Goal: Task Accomplishment & Management: Use online tool/utility

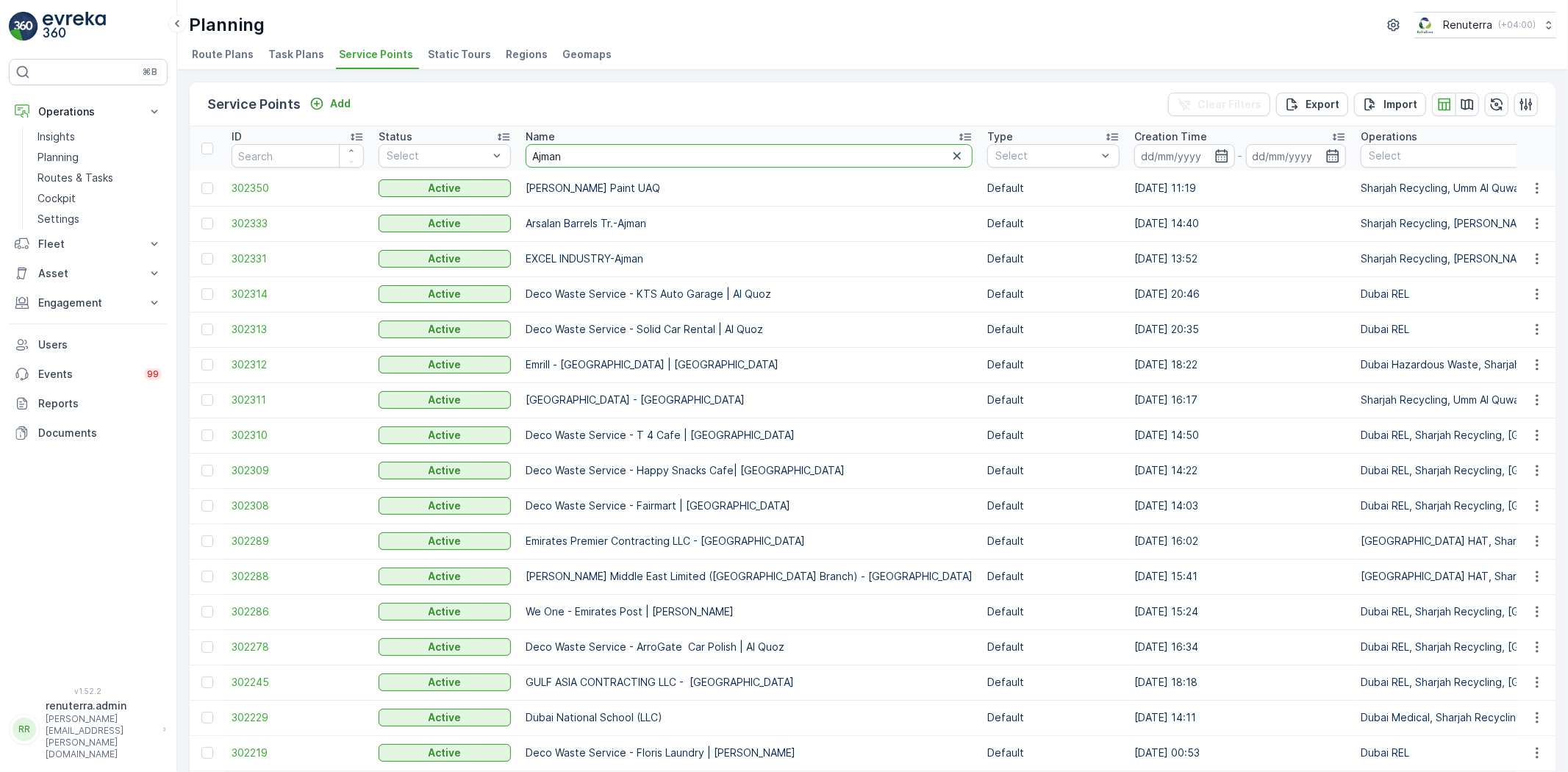
type input "Ajman"
drag, startPoint x: 572, startPoint y: 155, endPoint x: 502, endPoint y: 156, distance: 70.0
type input "ma"
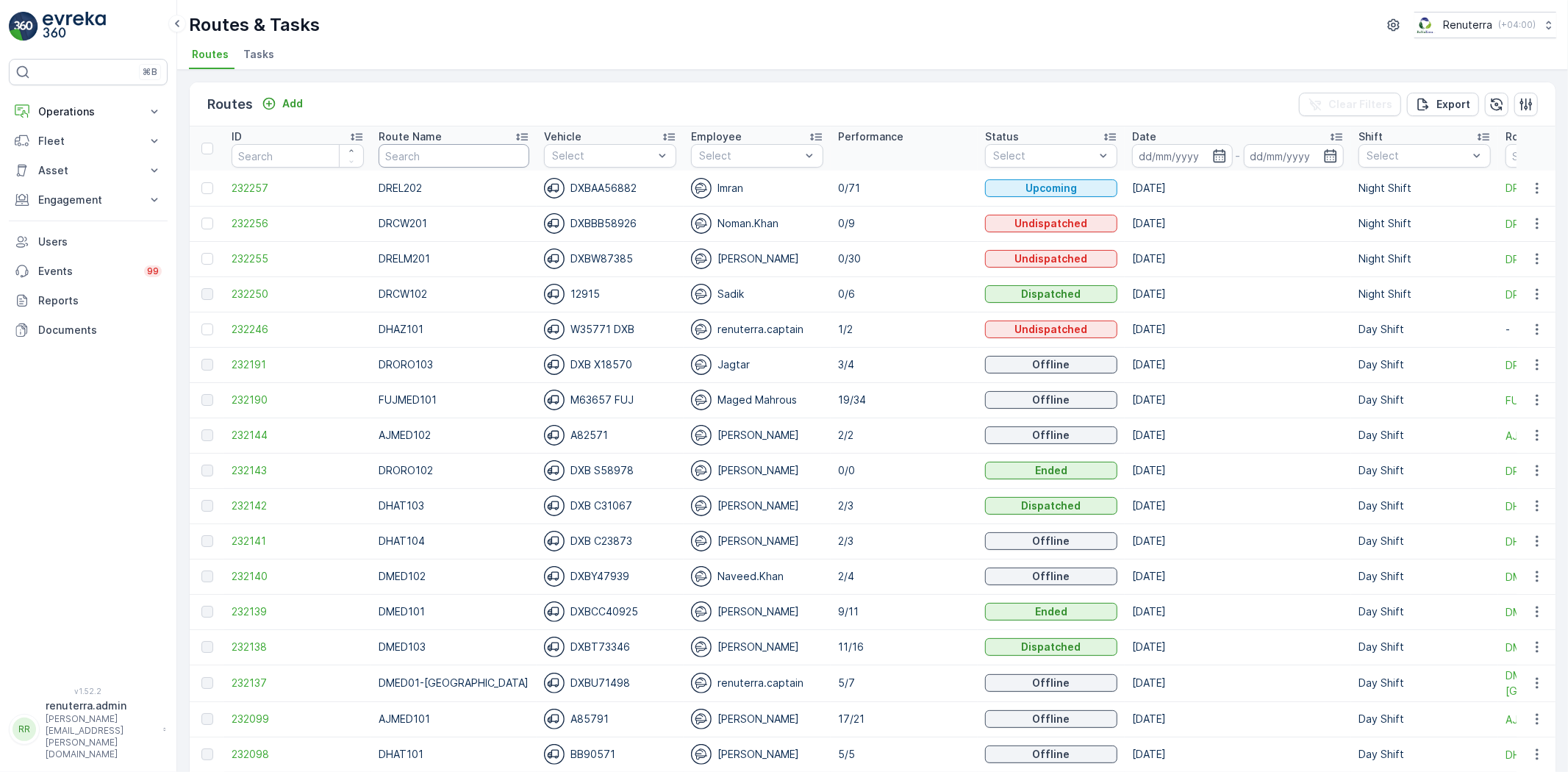
click at [458, 158] on input "text" at bounding box center [454, 156] width 150 height 24
click at [1132, 160] on input at bounding box center [1183, 156] width 101 height 24
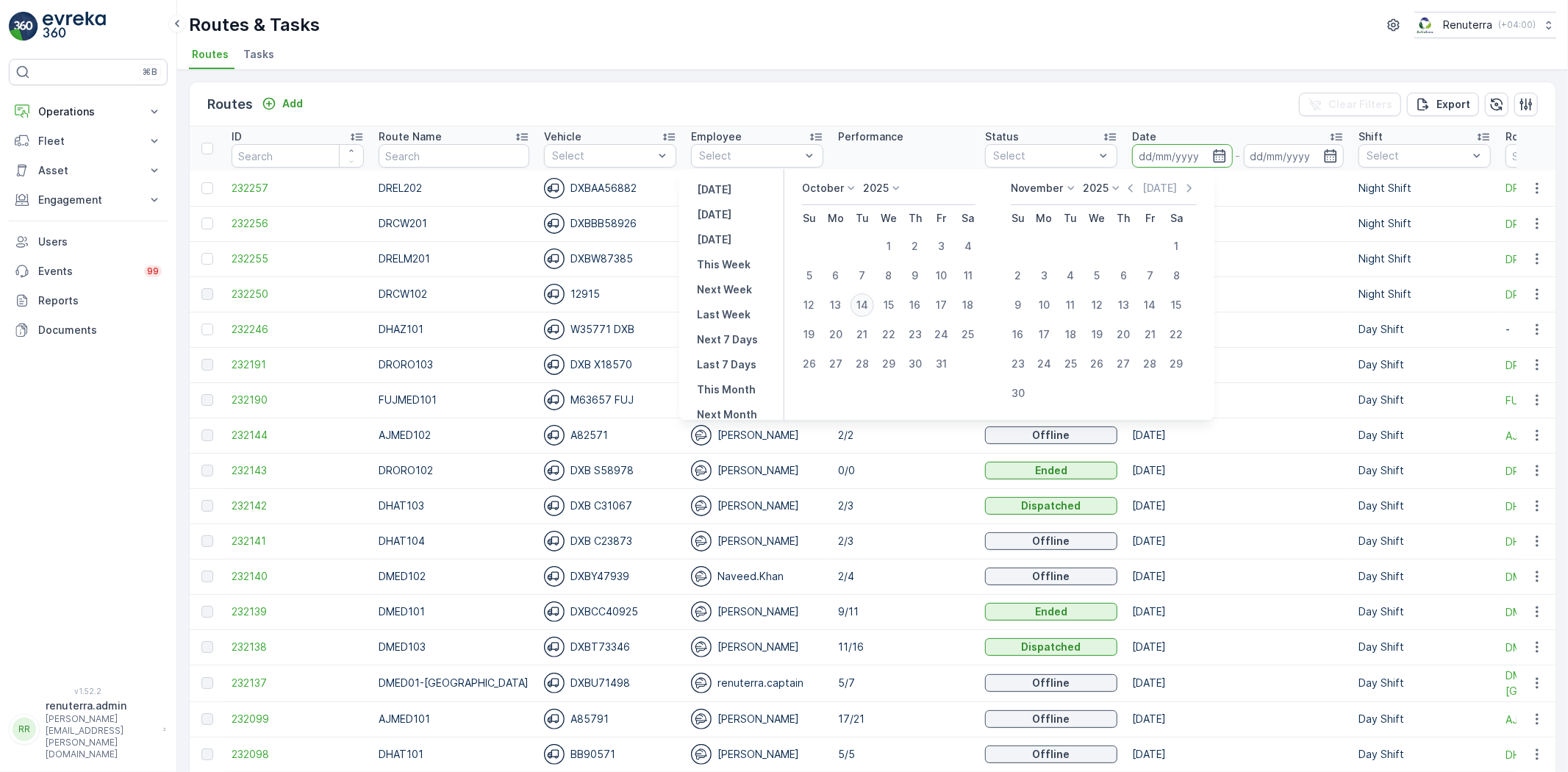
click at [872, 310] on div "14" at bounding box center [863, 305] width 24 height 24
type input "[DATE]"
click at [871, 310] on div "14" at bounding box center [863, 305] width 24 height 24
type input "[DATE]"
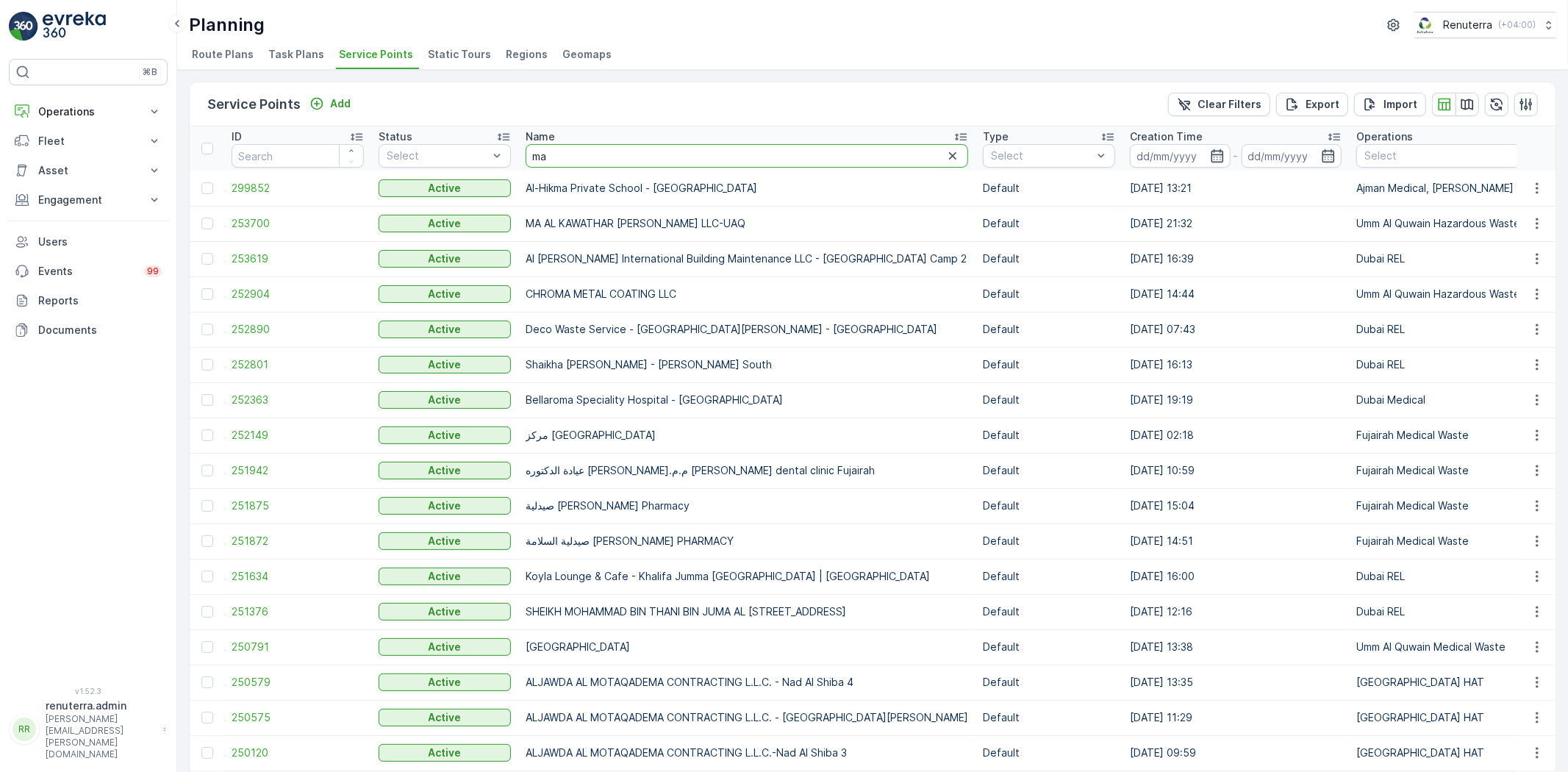
drag, startPoint x: 559, startPoint y: 157, endPoint x: 476, endPoint y: 139, distance: 84.9
type input "Jet"
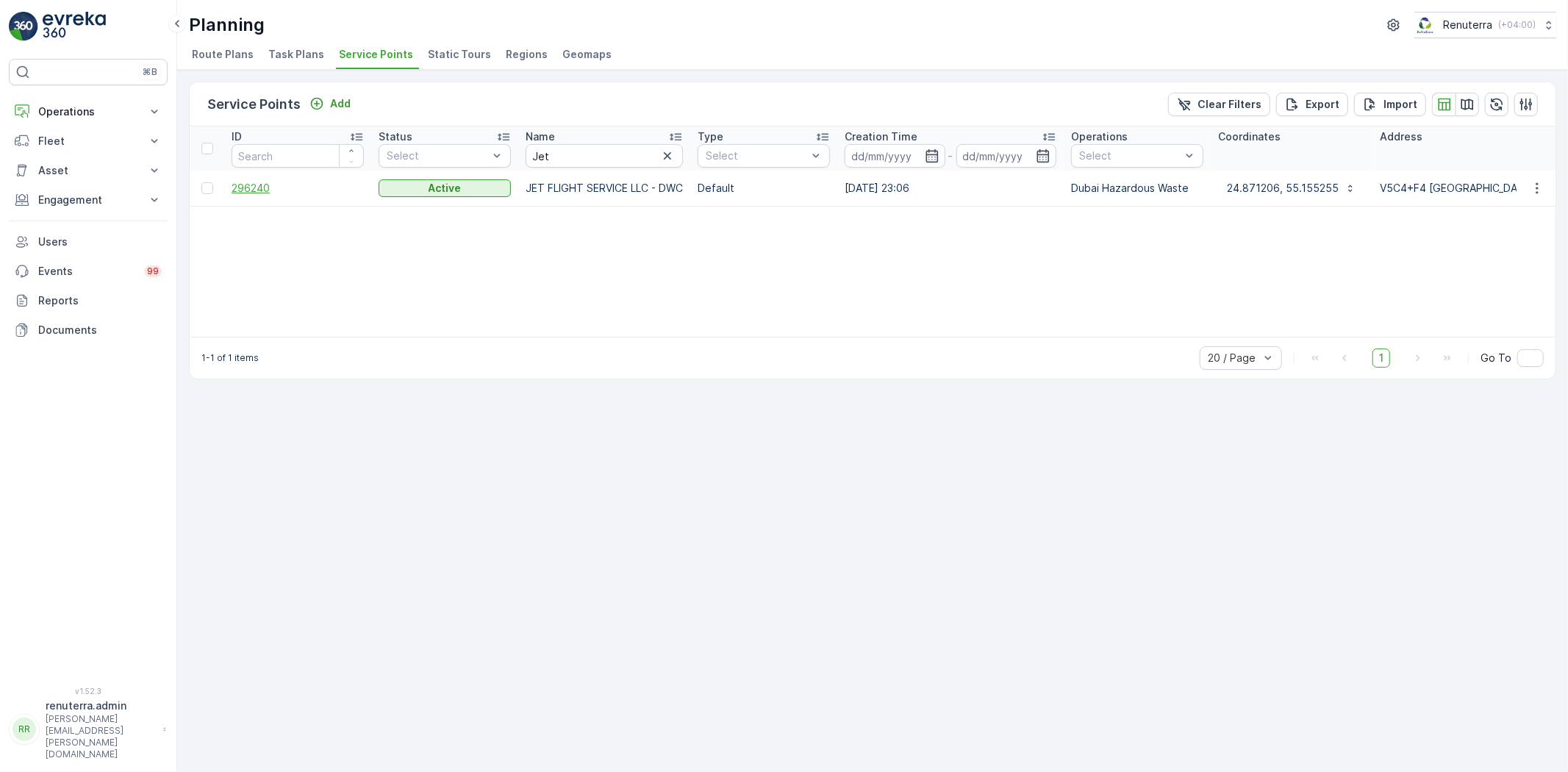
click at [276, 181] on span "296240" at bounding box center [298, 188] width 133 height 15
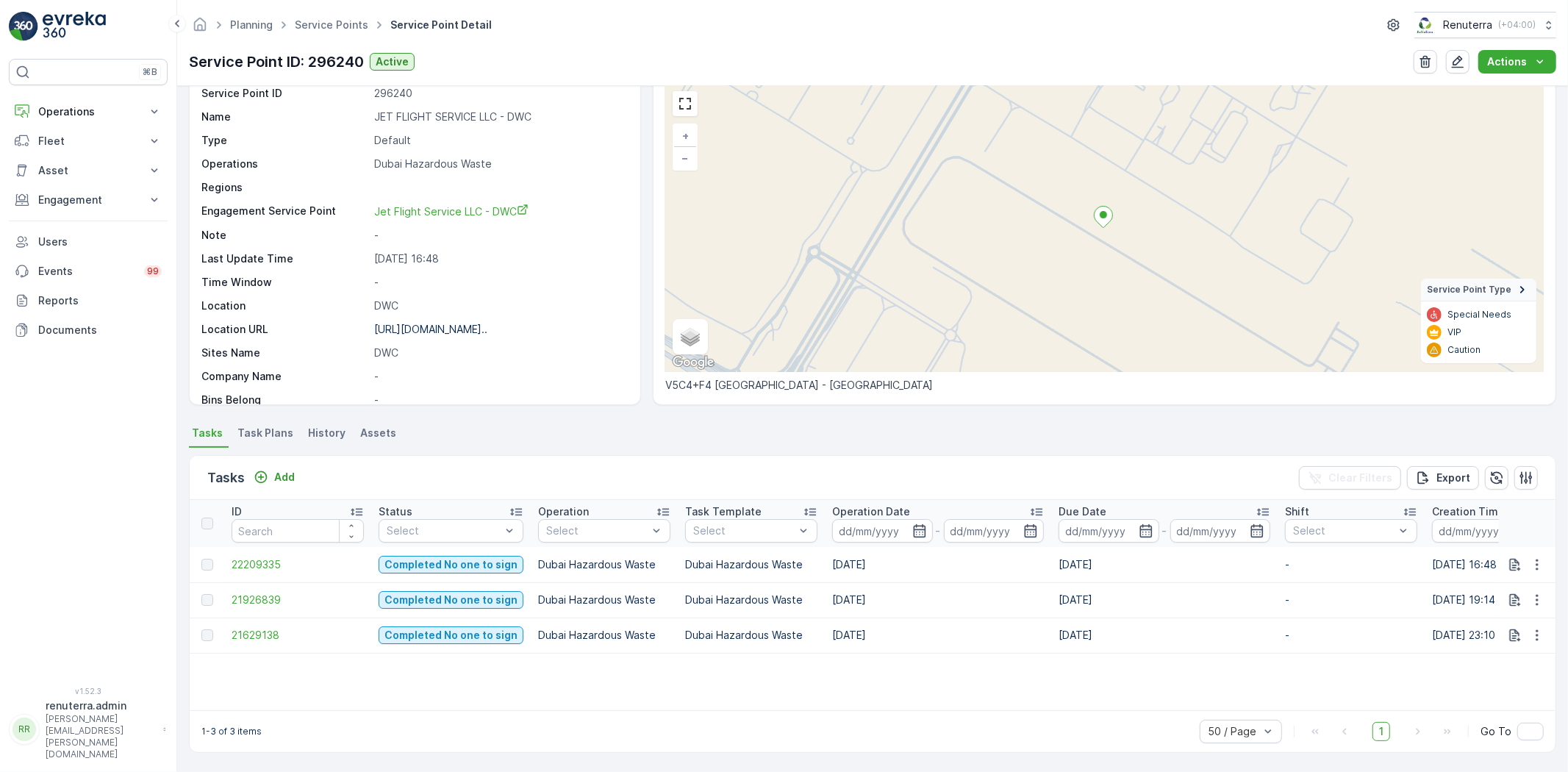
scroll to position [60, 0]
click at [273, 468] on button "Add" at bounding box center [273, 477] width 53 height 18
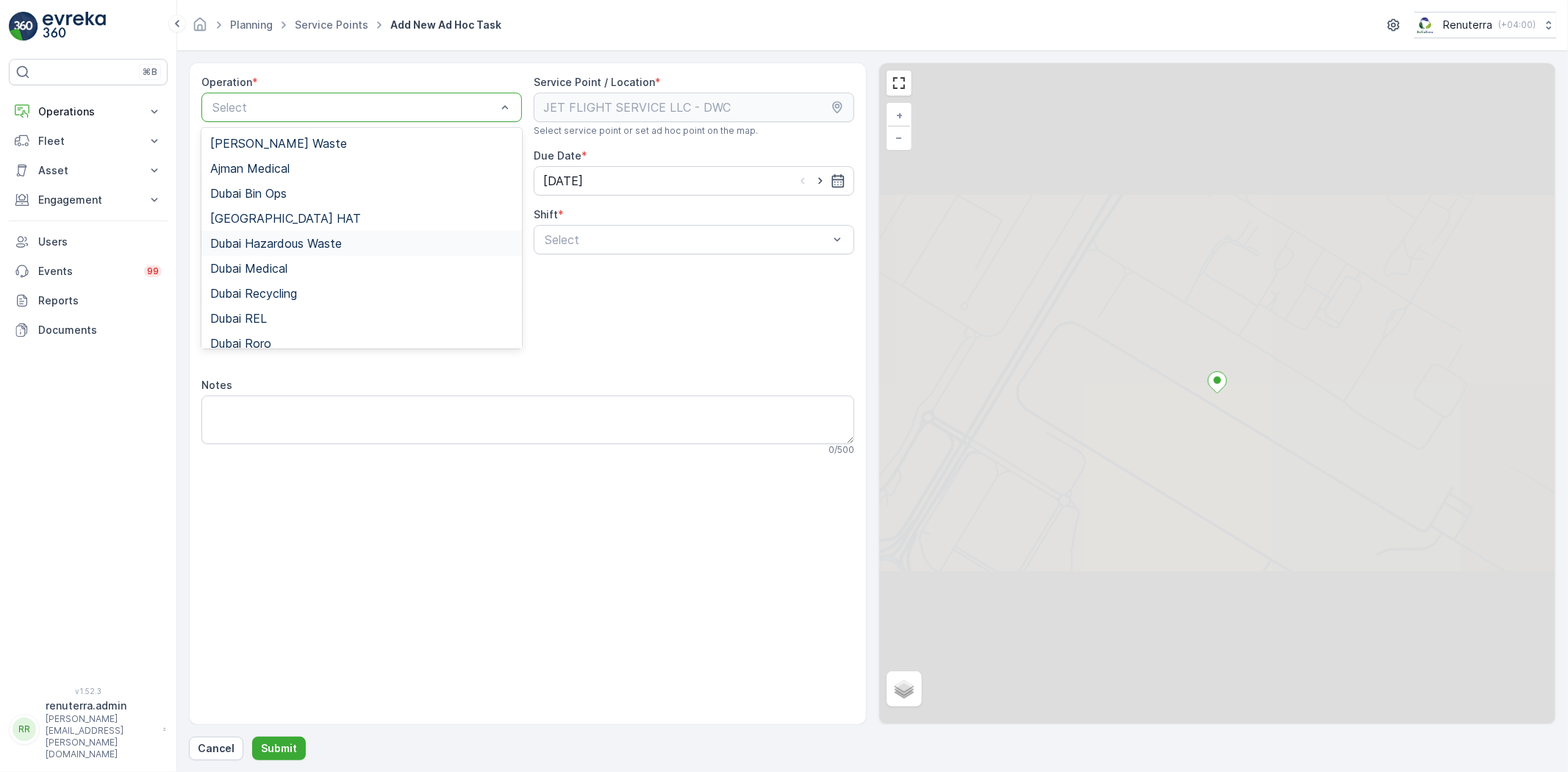
drag, startPoint x: 320, startPoint y: 248, endPoint x: 336, endPoint y: 242, distance: 17.1
click at [318, 248] on span "Dubai Hazardous Waste" at bounding box center [276, 243] width 132 height 13
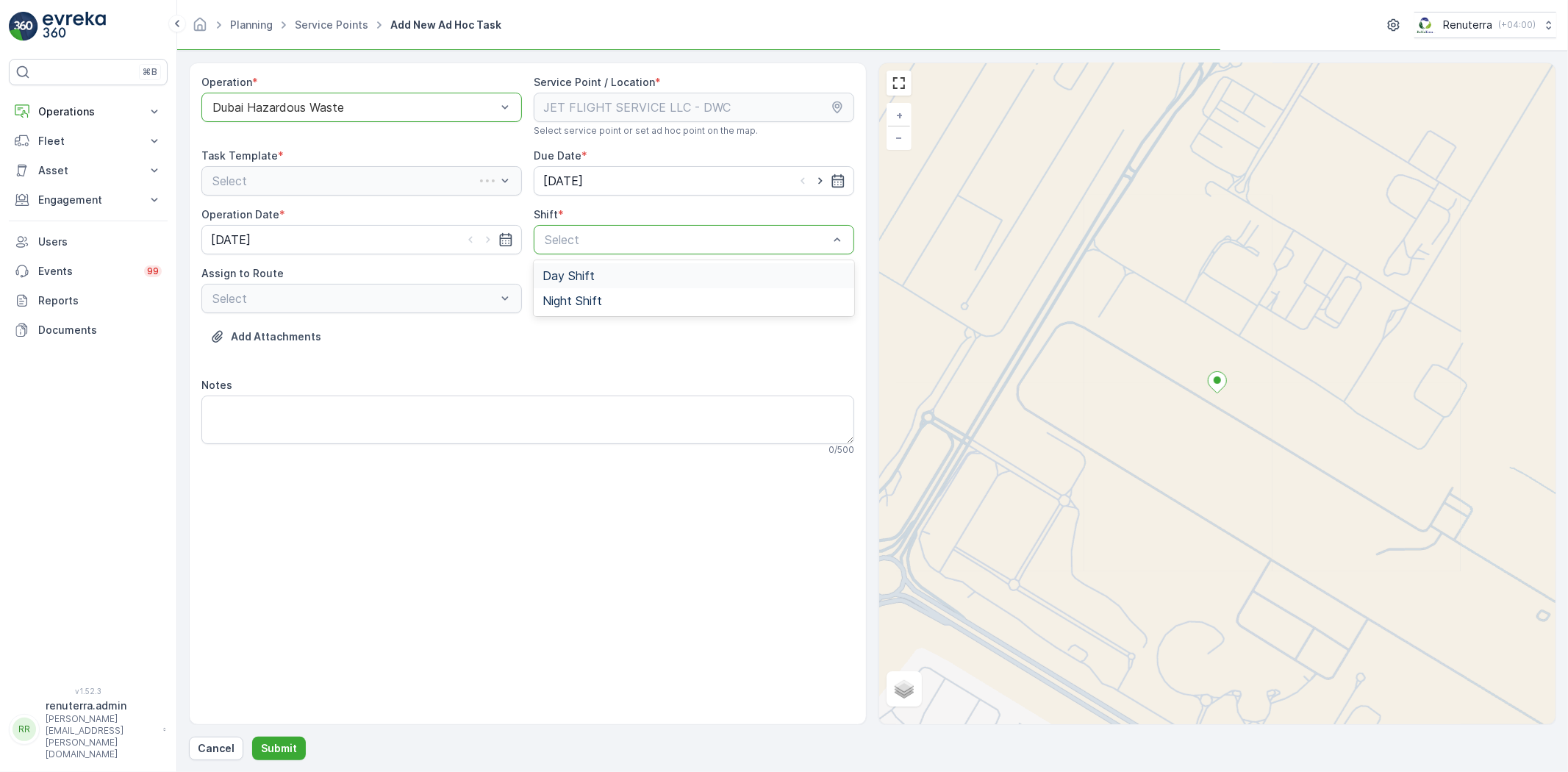
click at [571, 253] on div "Select" at bounding box center [694, 240] width 321 height 30
click at [557, 265] on div "Day Shift" at bounding box center [694, 276] width 321 height 25
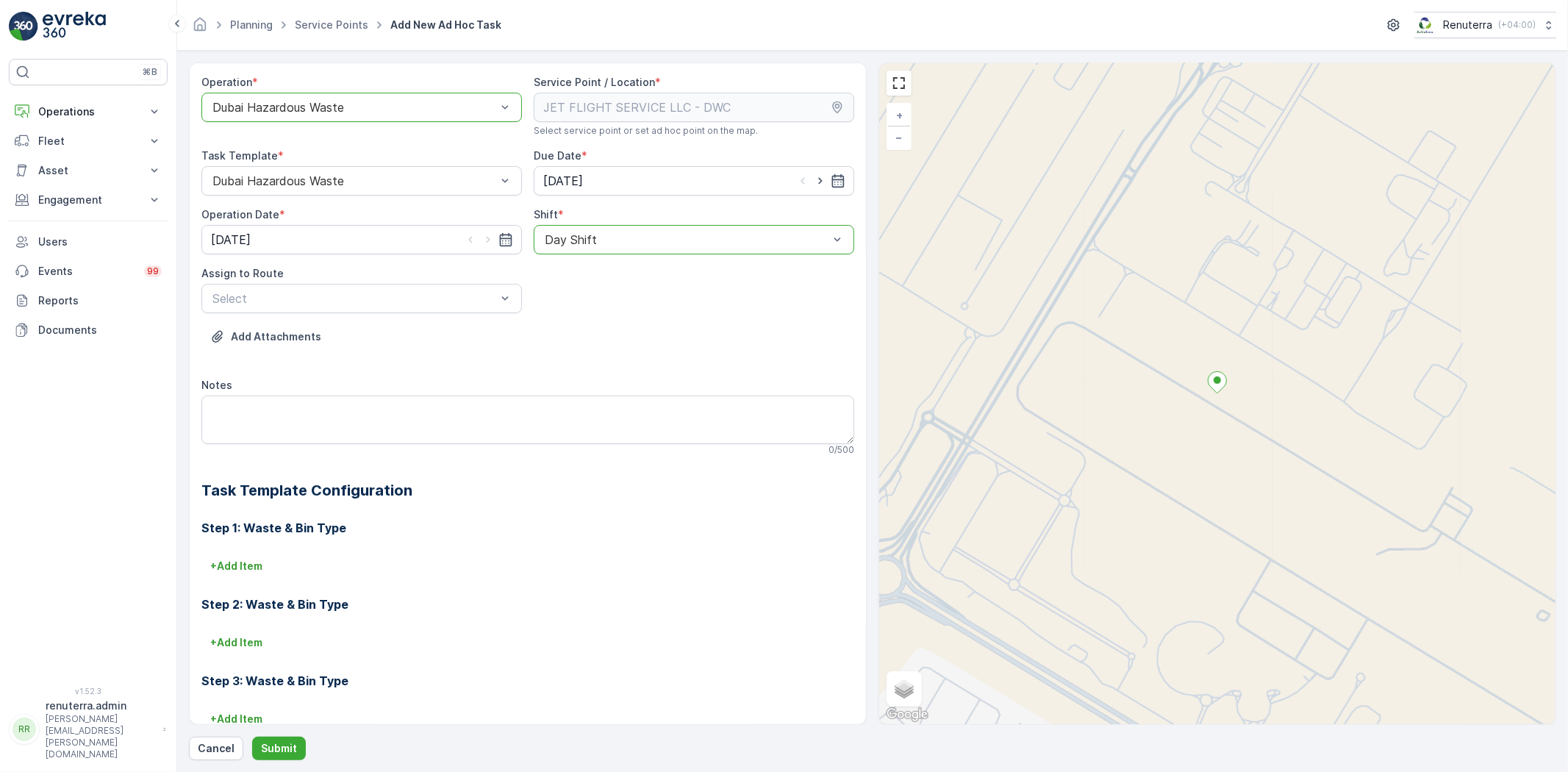
click at [472, 279] on div "Assign to Route" at bounding box center [362, 273] width 321 height 15
click at [408, 338] on span "DHAZ101 (Undispatched ) - W35771 DXB" at bounding box center [325, 335] width 228 height 13
click at [275, 760] on form "Operation * option Dubai Hazardous Waste, selected. Dubai Hazardous Waste Servi…" at bounding box center [872, 410] width 1391 height 721
click at [276, 747] on p "Submit" at bounding box center [279, 748] width 36 height 15
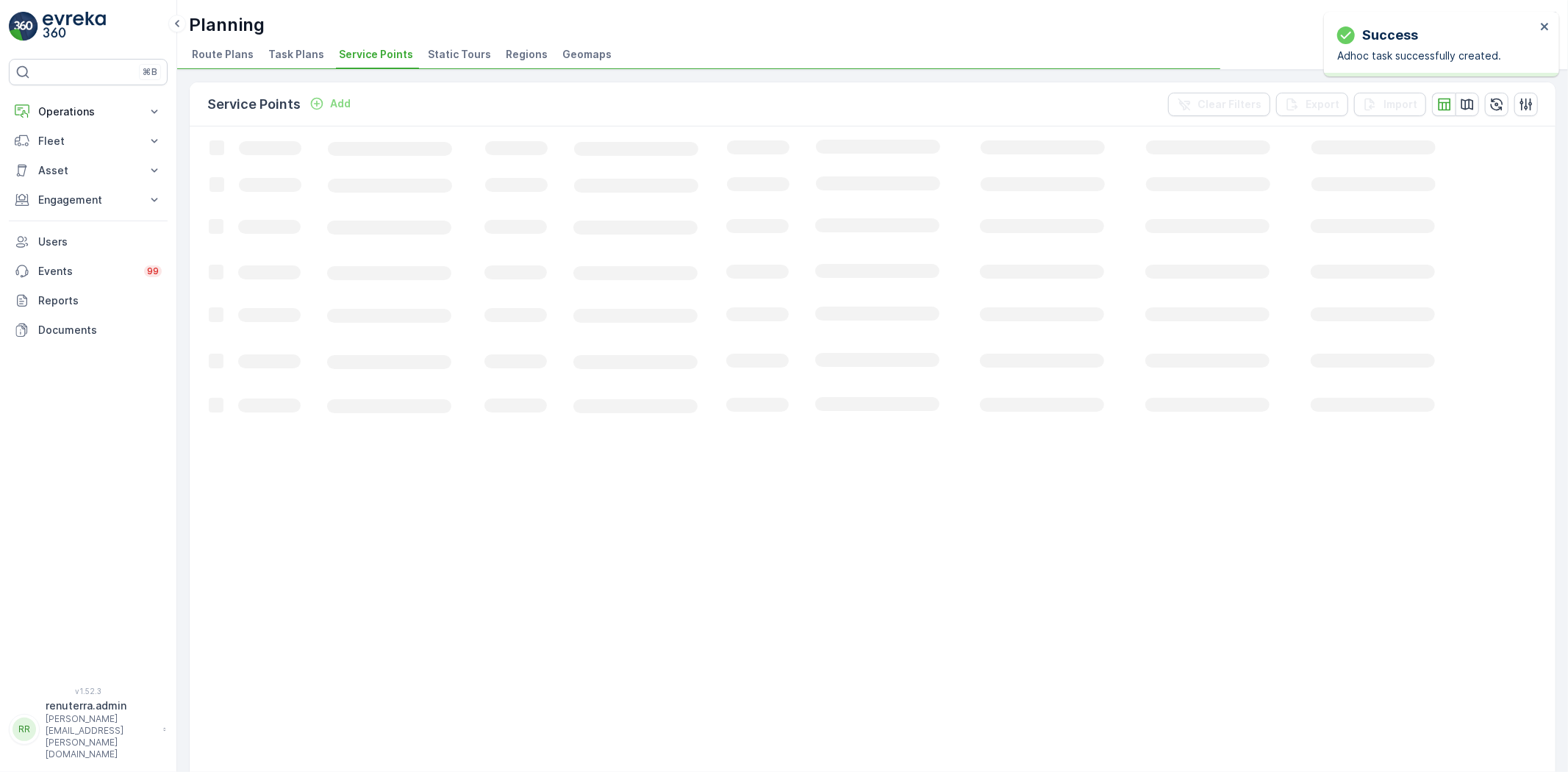
click at [234, 54] on span "Route Plans" at bounding box center [222, 55] width 62 height 15
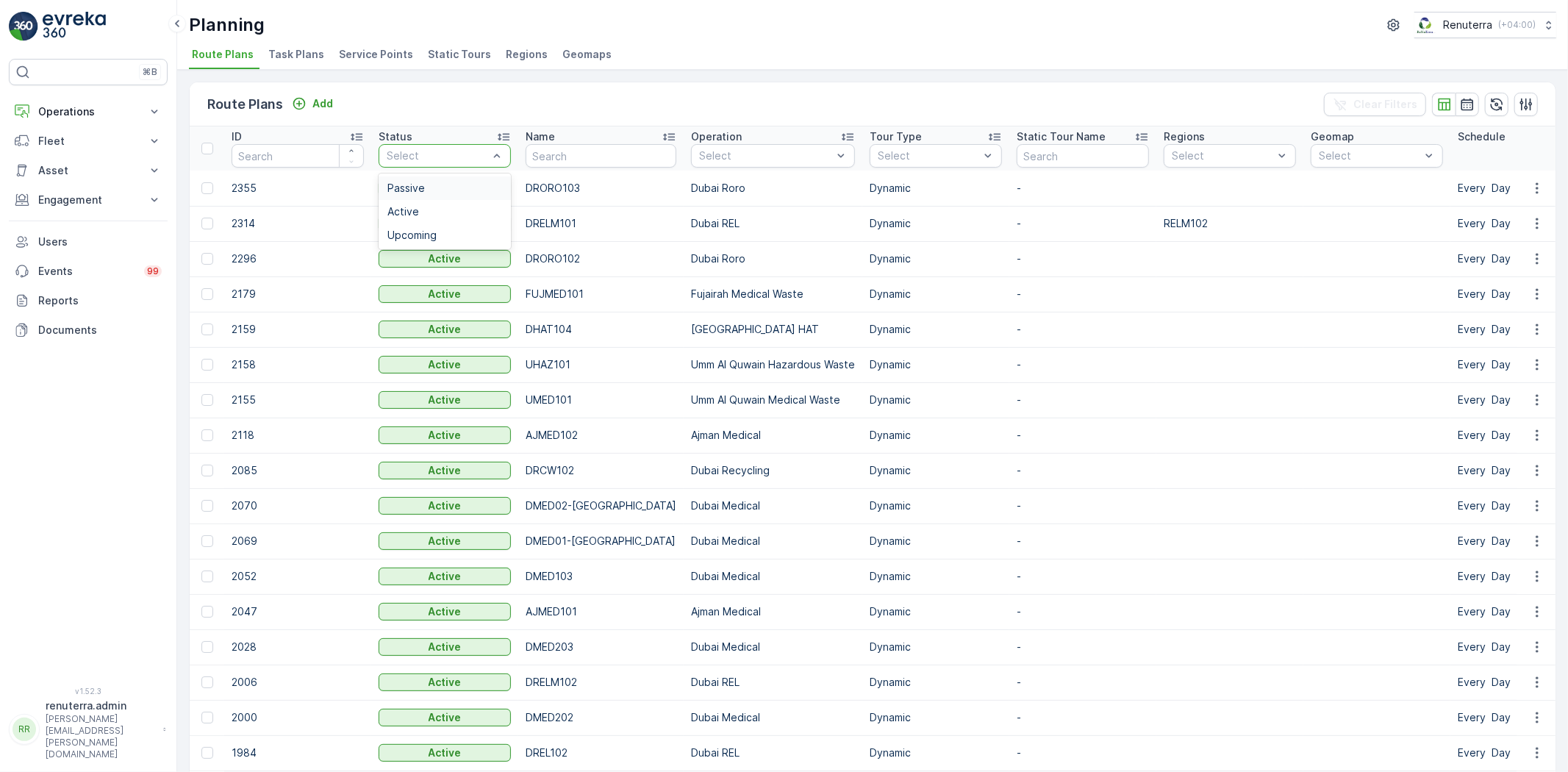
click at [607, 147] on input "text" at bounding box center [600, 156] width 150 height 24
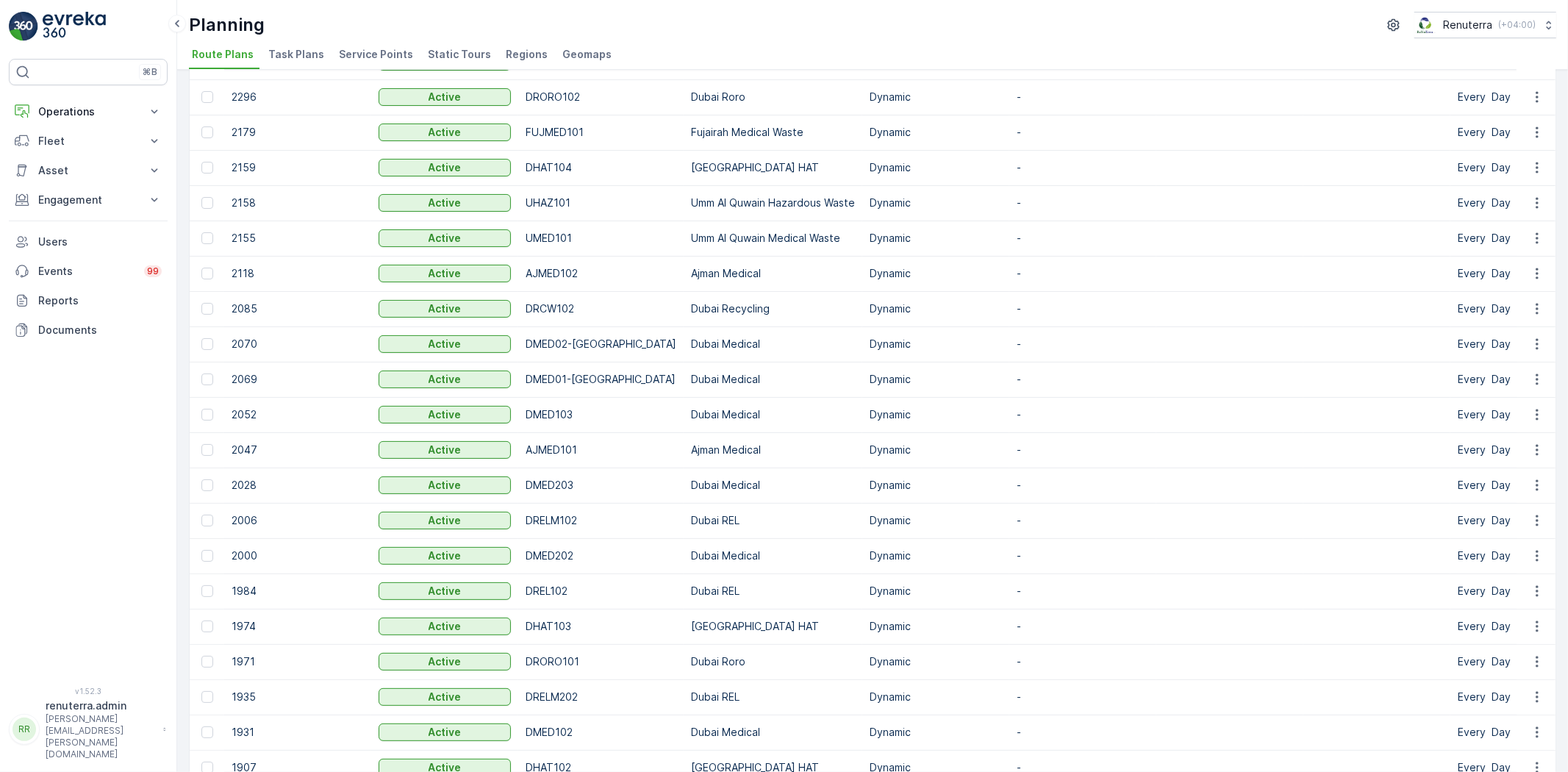
scroll to position [163, 0]
click at [1537, 402] on td at bounding box center [1537, 413] width 40 height 36
click at [1530, 413] on icon "button" at bounding box center [1538, 413] width 15 height 15
click at [1520, 428] on span "Edit Route Plan" at bounding box center [1524, 434] width 76 height 15
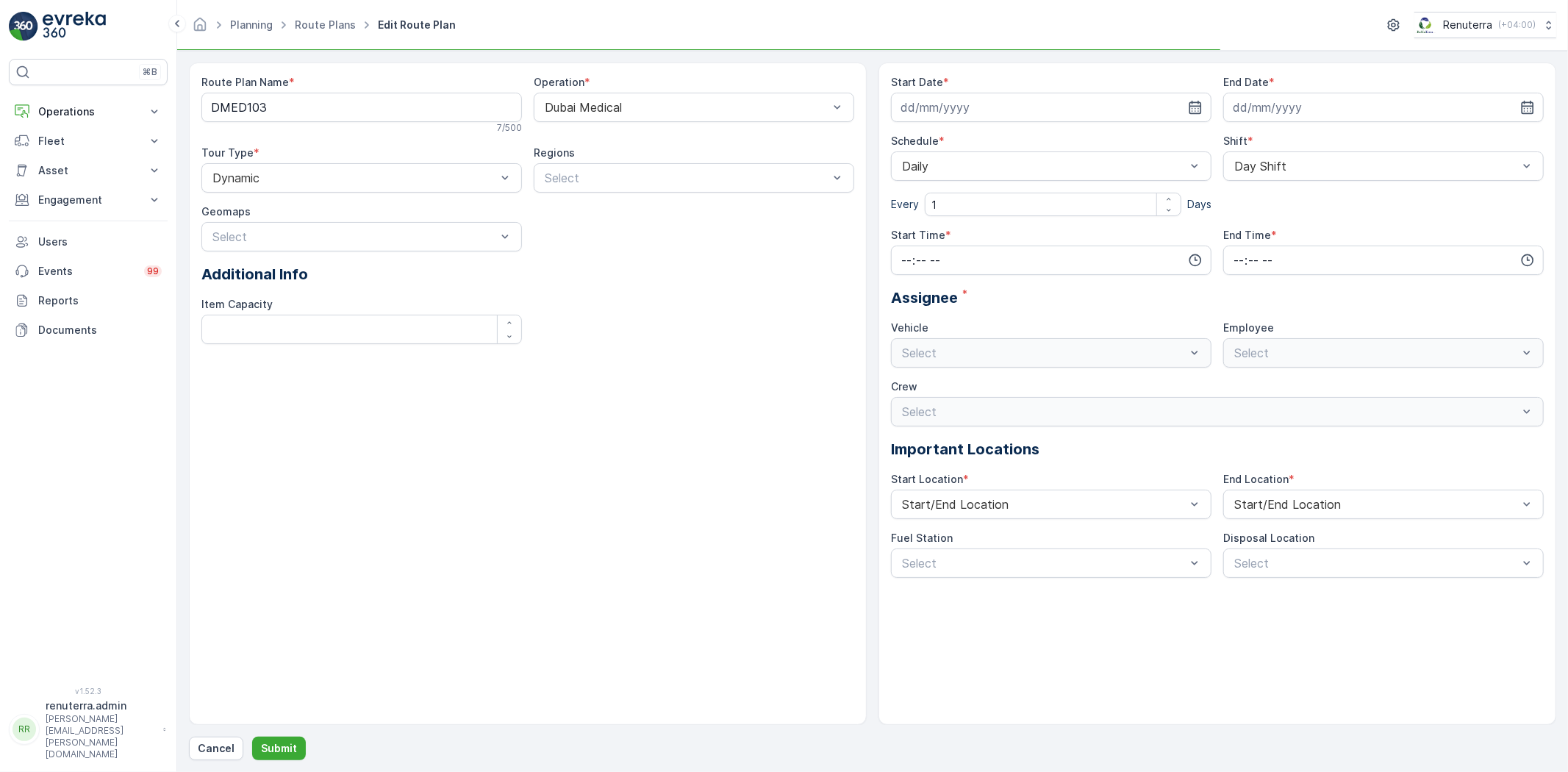
type input "10.03.2025"
type input "31.12.2025"
type input "07:00"
click at [1283, 264] on input "18:00" at bounding box center [1383, 260] width 321 height 30
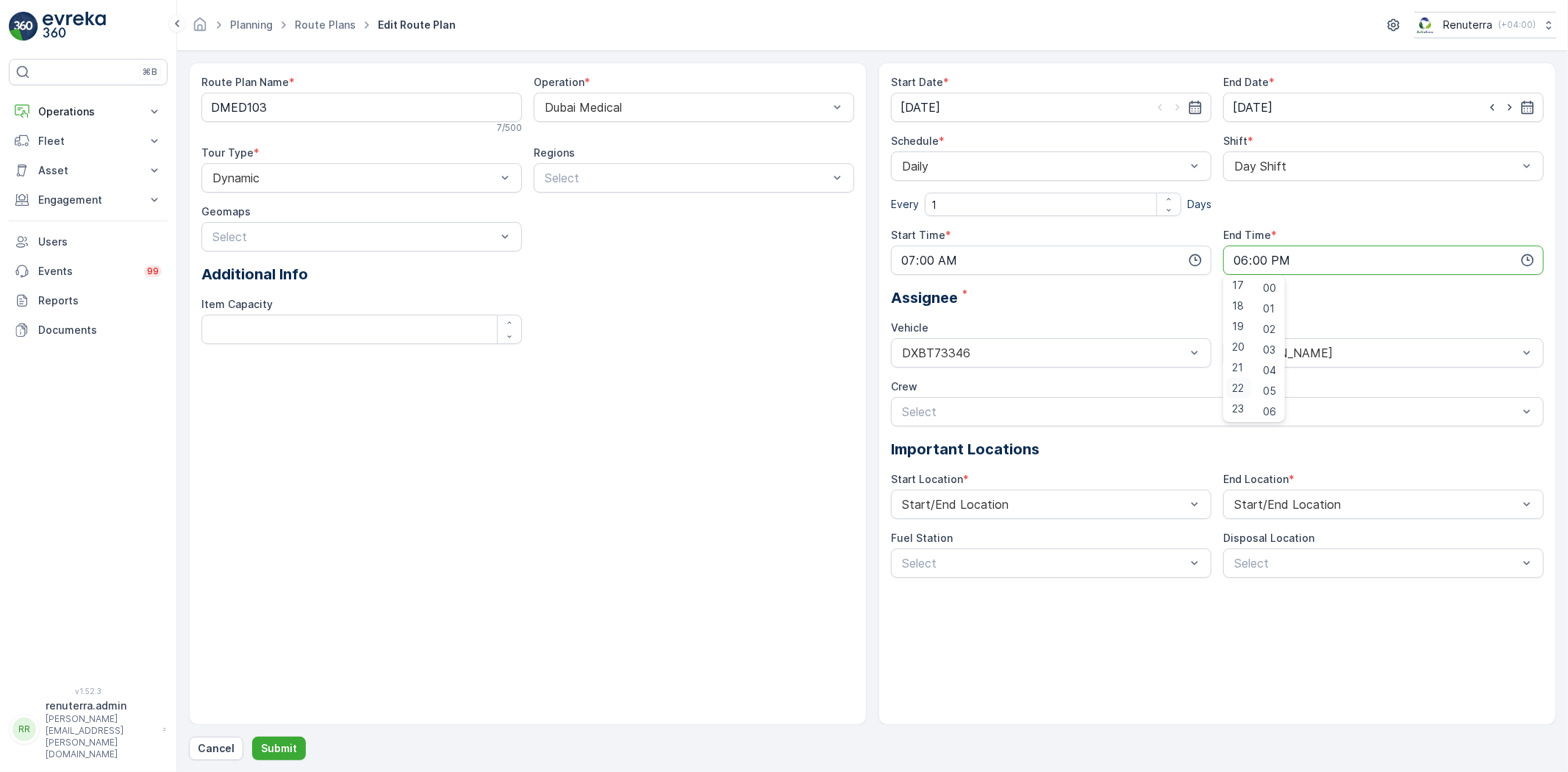
click at [1243, 379] on div "22" at bounding box center [1239, 388] width 25 height 21
type input "22:00"
click at [1129, 314] on div "Start Date * 10.03.2025 End Date * 31.12.2025 Schedule * Daily Every 1 Days Shi…" at bounding box center [1217, 326] width 653 height 503
click at [269, 755] on p "Submit" at bounding box center [279, 748] width 36 height 15
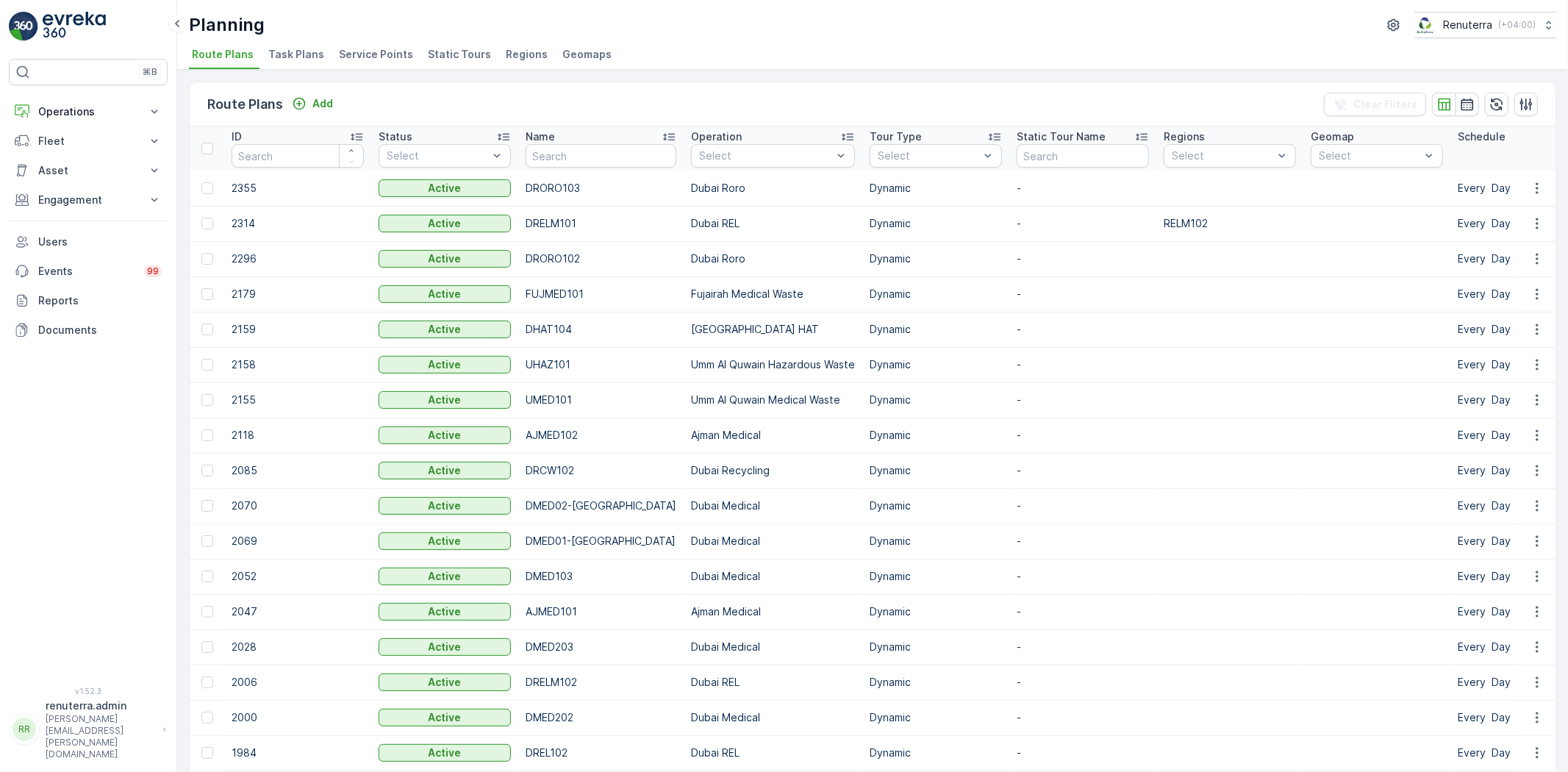
click at [357, 47] on span "Service Points" at bounding box center [376, 55] width 74 height 15
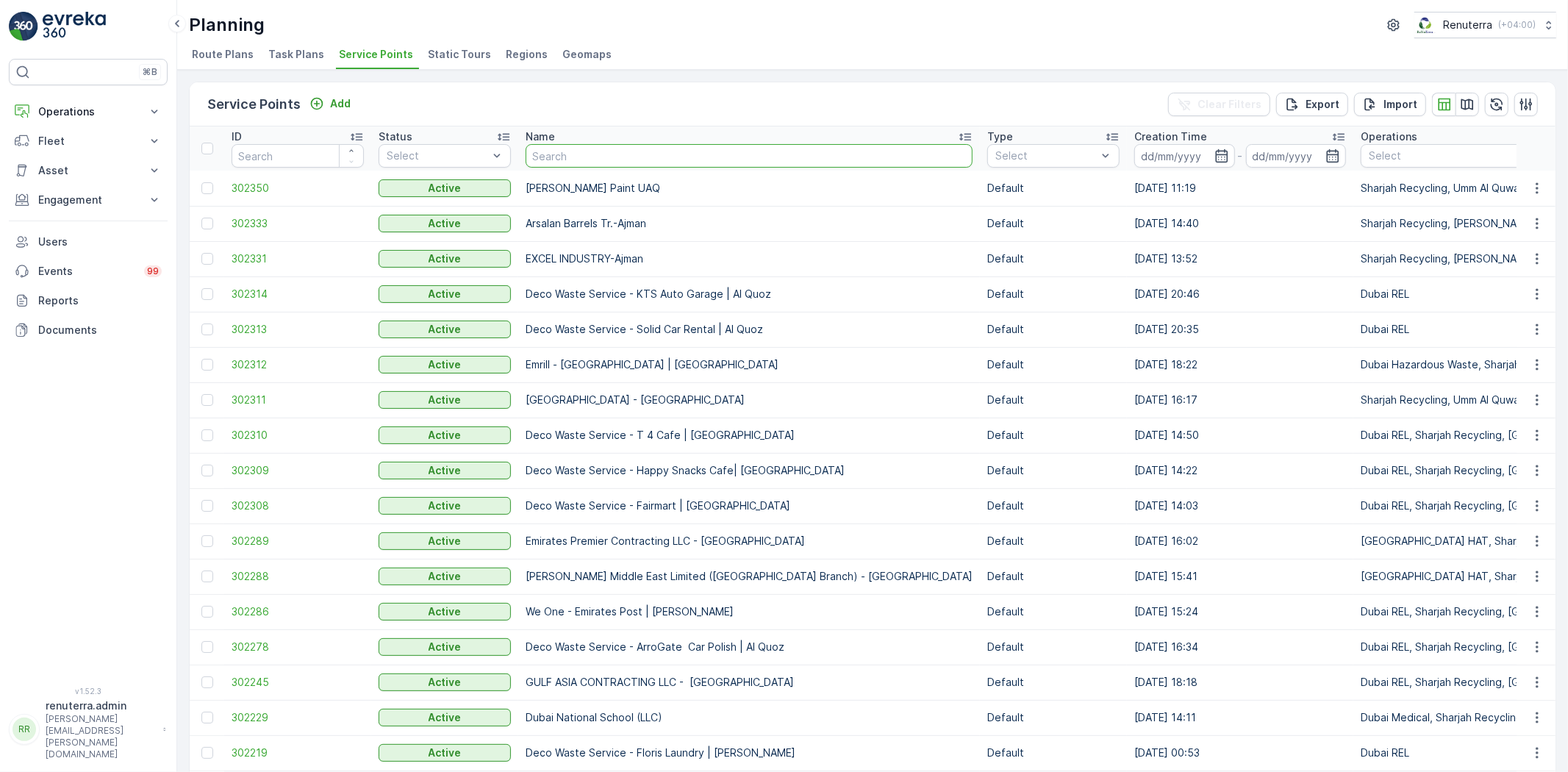
click at [534, 149] on input "text" at bounding box center [748, 156] width 447 height 24
type input "ma w"
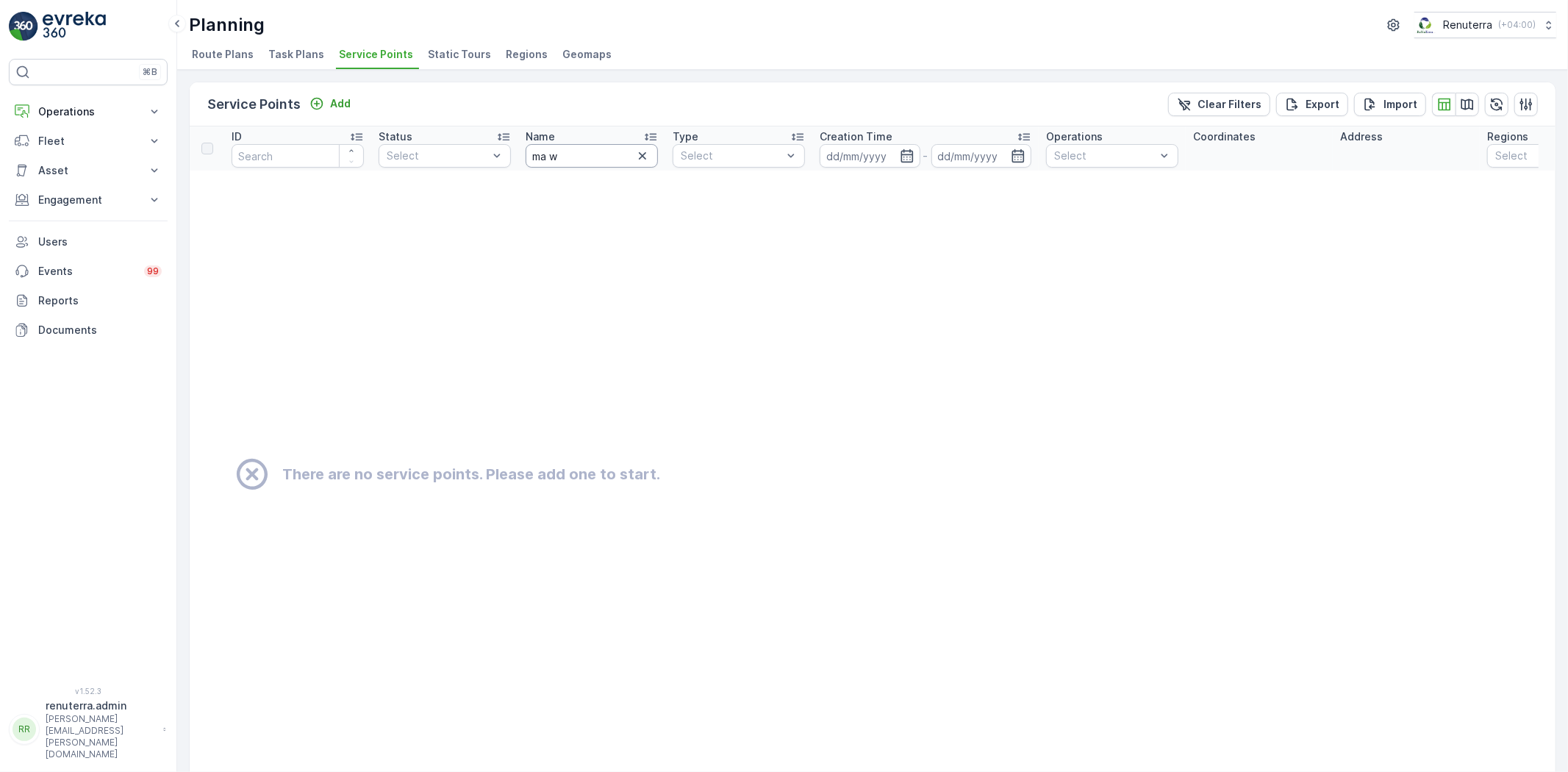
click at [553, 154] on input "ma w" at bounding box center [591, 156] width 133 height 24
type input "ma"
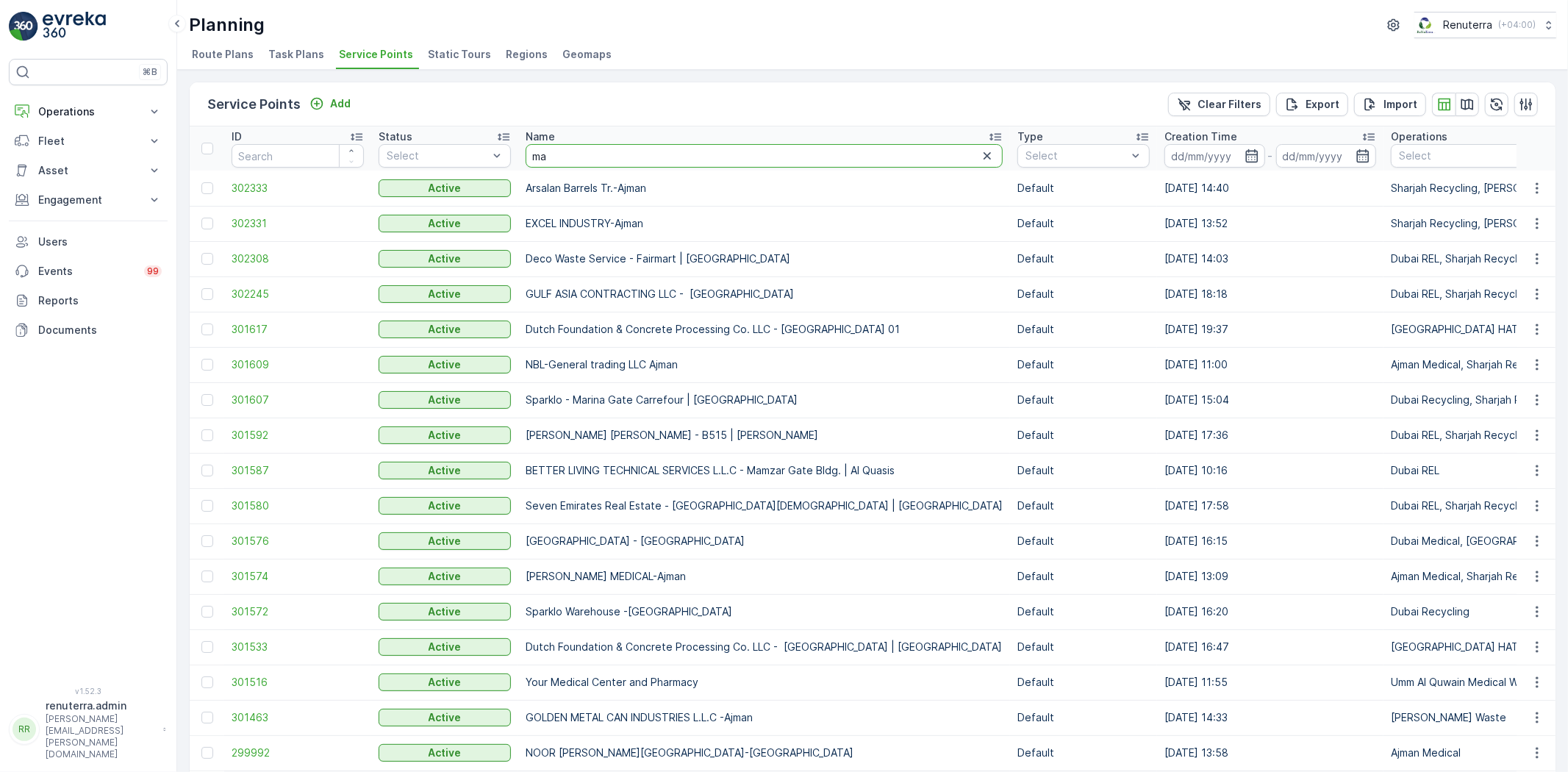
drag, startPoint x: 538, startPoint y: 153, endPoint x: 520, endPoint y: 150, distance: 18.2
click at [520, 150] on th "Name ma" at bounding box center [765, 149] width 492 height 44
type input "Ma"
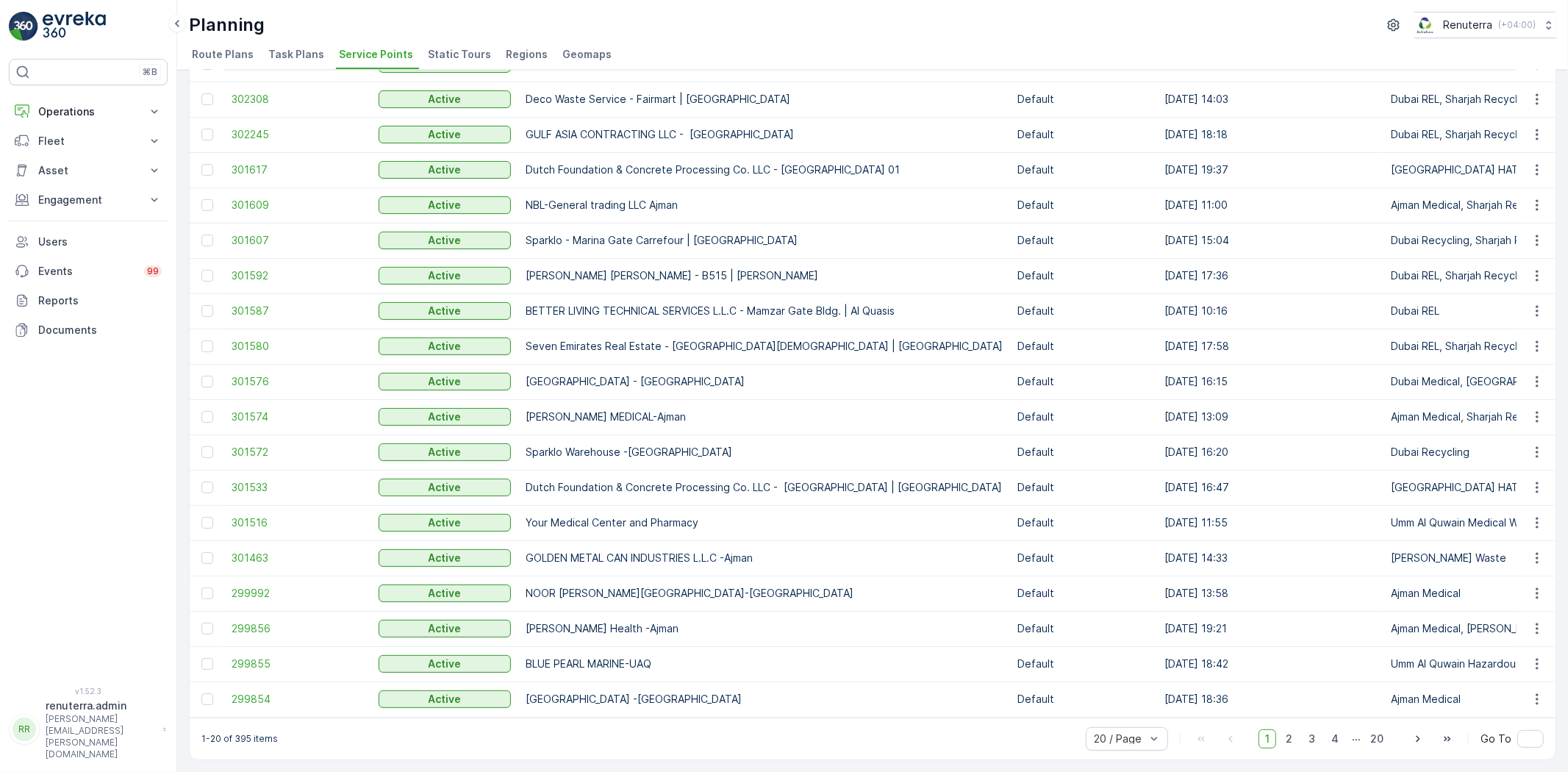
scroll to position [165, 0]
click at [1285, 739] on span "2" at bounding box center [1289, 739] width 20 height 19
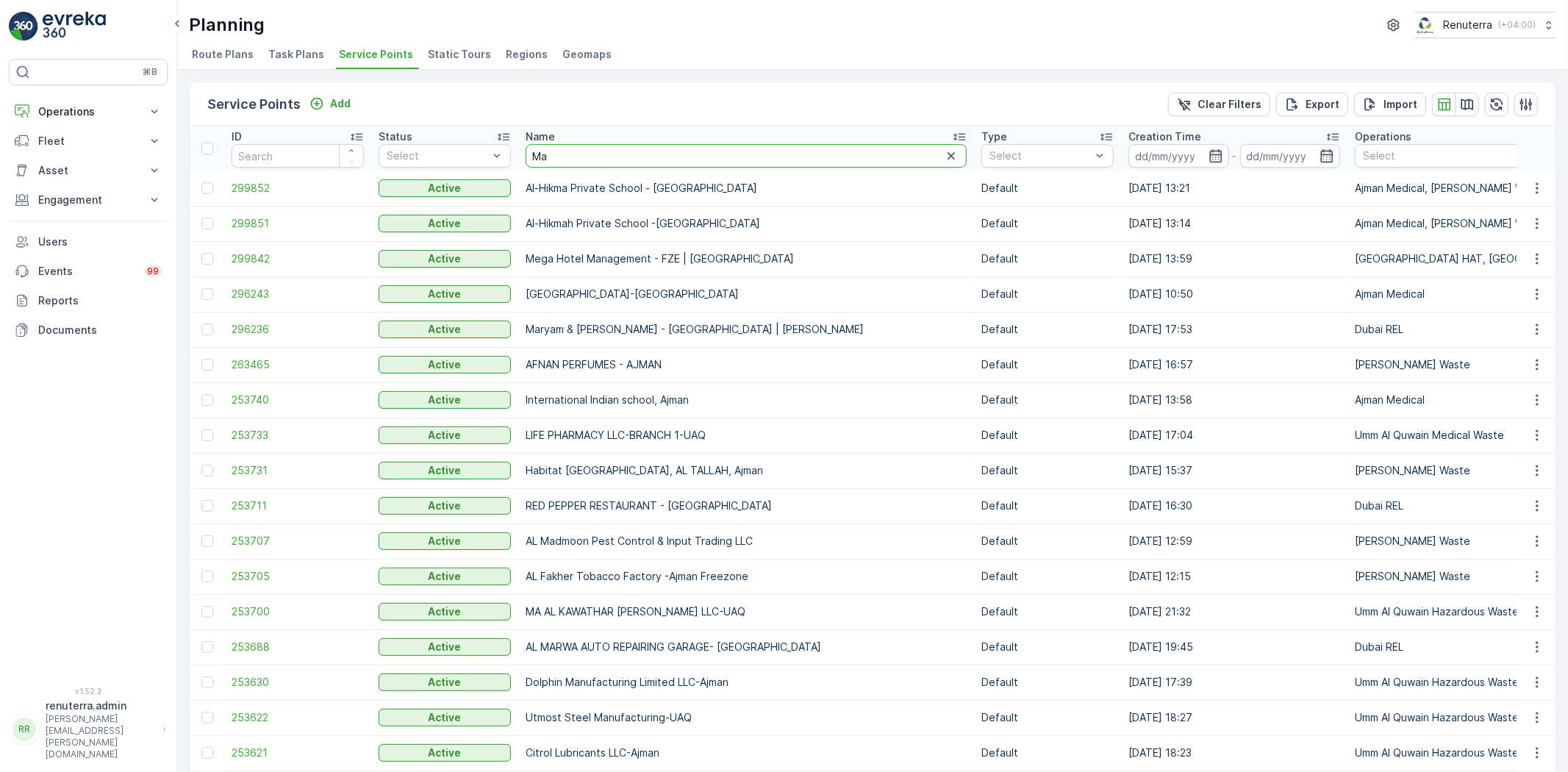
drag, startPoint x: 577, startPoint y: 150, endPoint x: 529, endPoint y: 157, distance: 48.5
click at [529, 157] on input "Ma" at bounding box center [745, 156] width 441 height 24
type input "Kha"
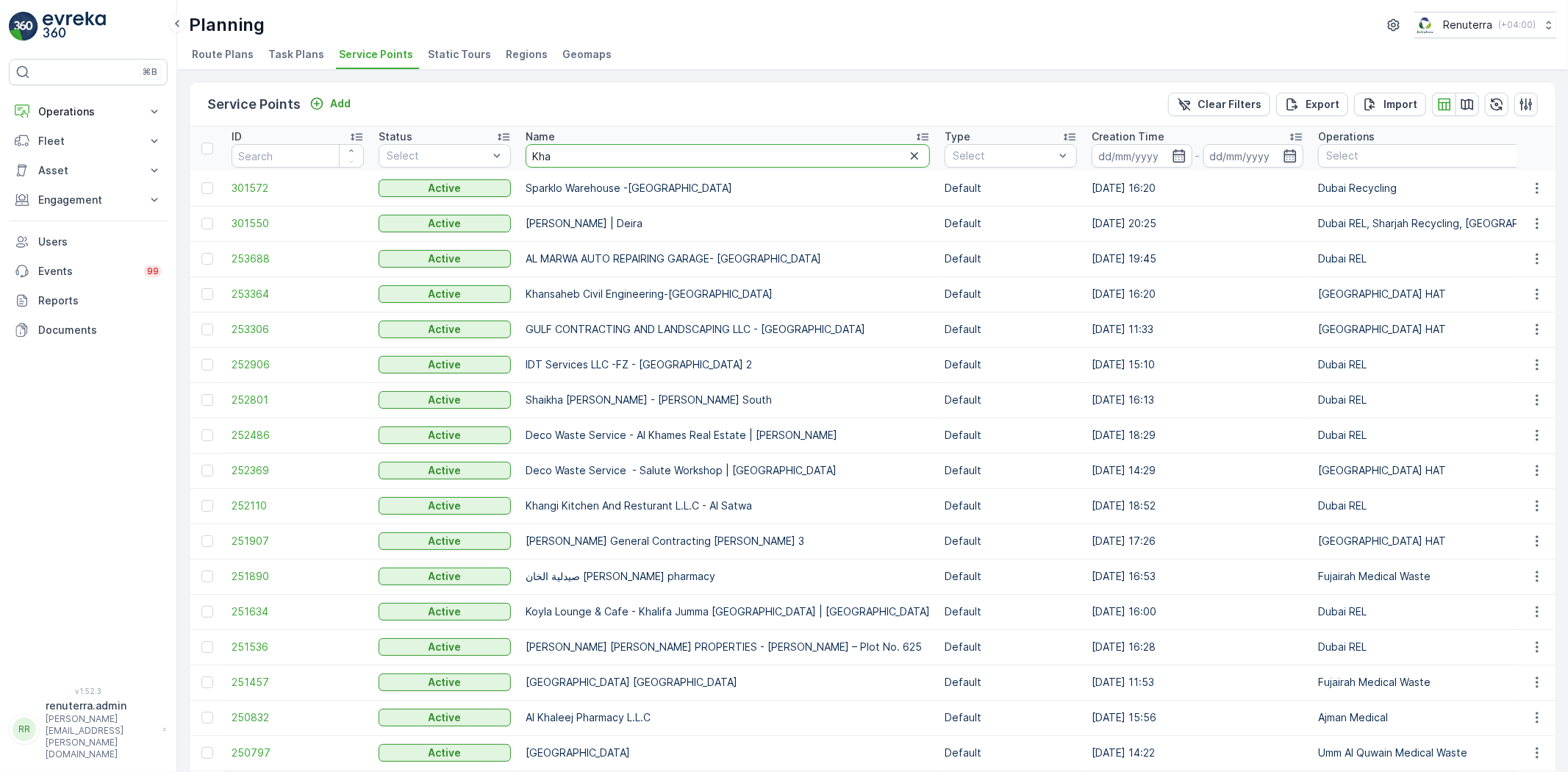
drag, startPoint x: 562, startPoint y: 150, endPoint x: 488, endPoint y: 134, distance: 75.7
type input "Ma"
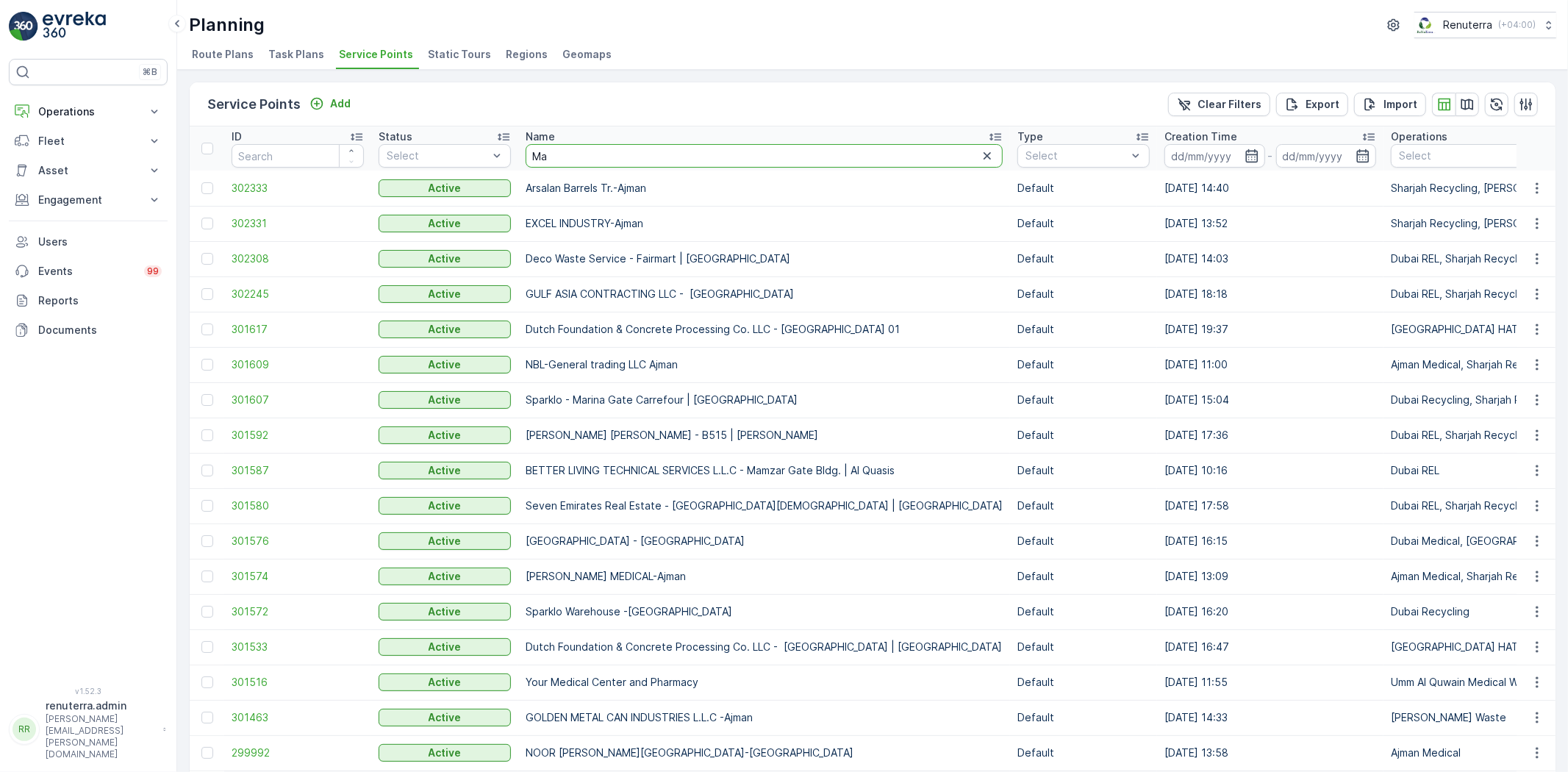
click at [567, 159] on input "Ma" at bounding box center [764, 156] width 477 height 24
type input "Maal"
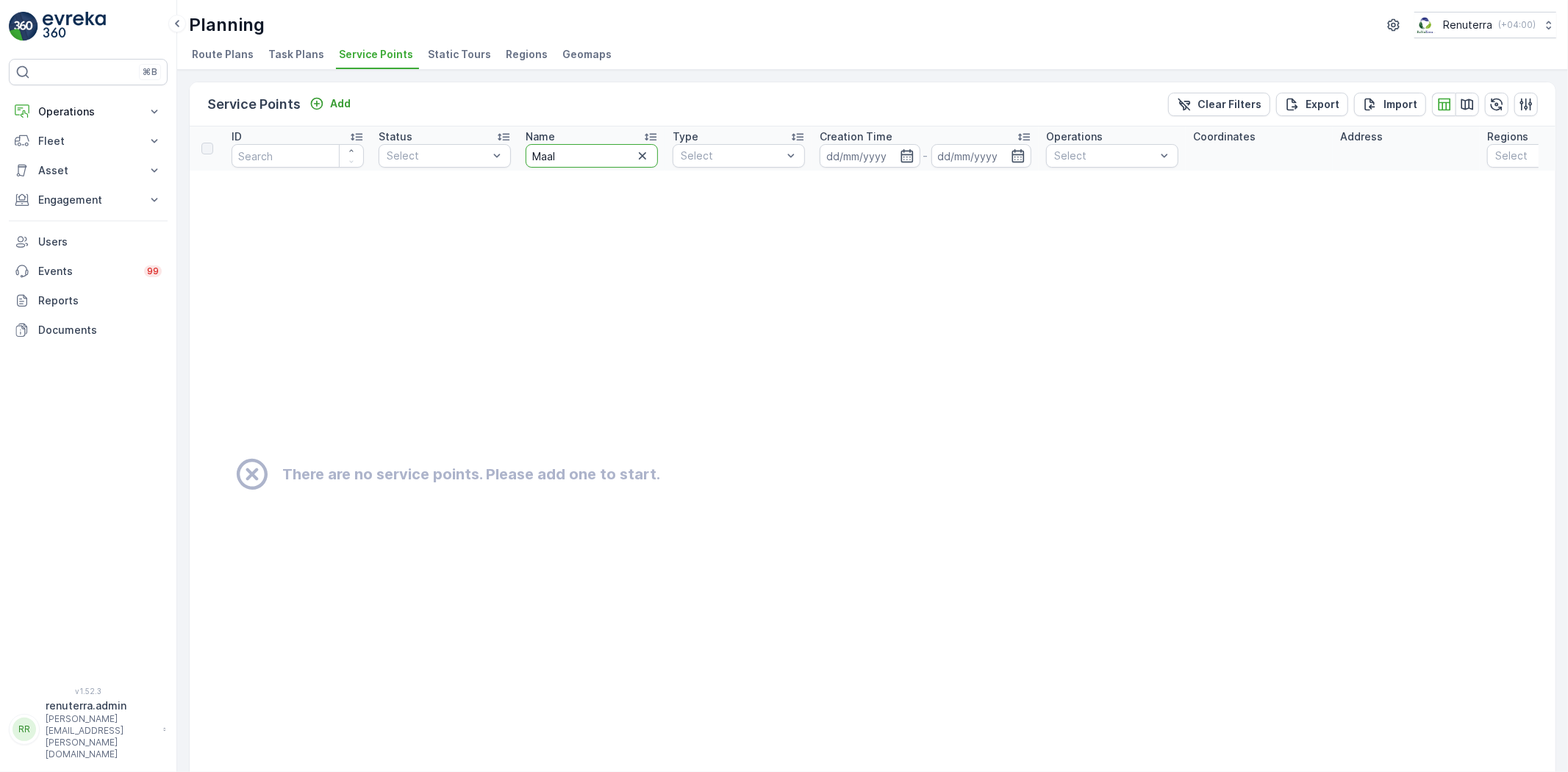
click at [547, 159] on input "Maal" at bounding box center [591, 156] width 133 height 24
type input "Ma al"
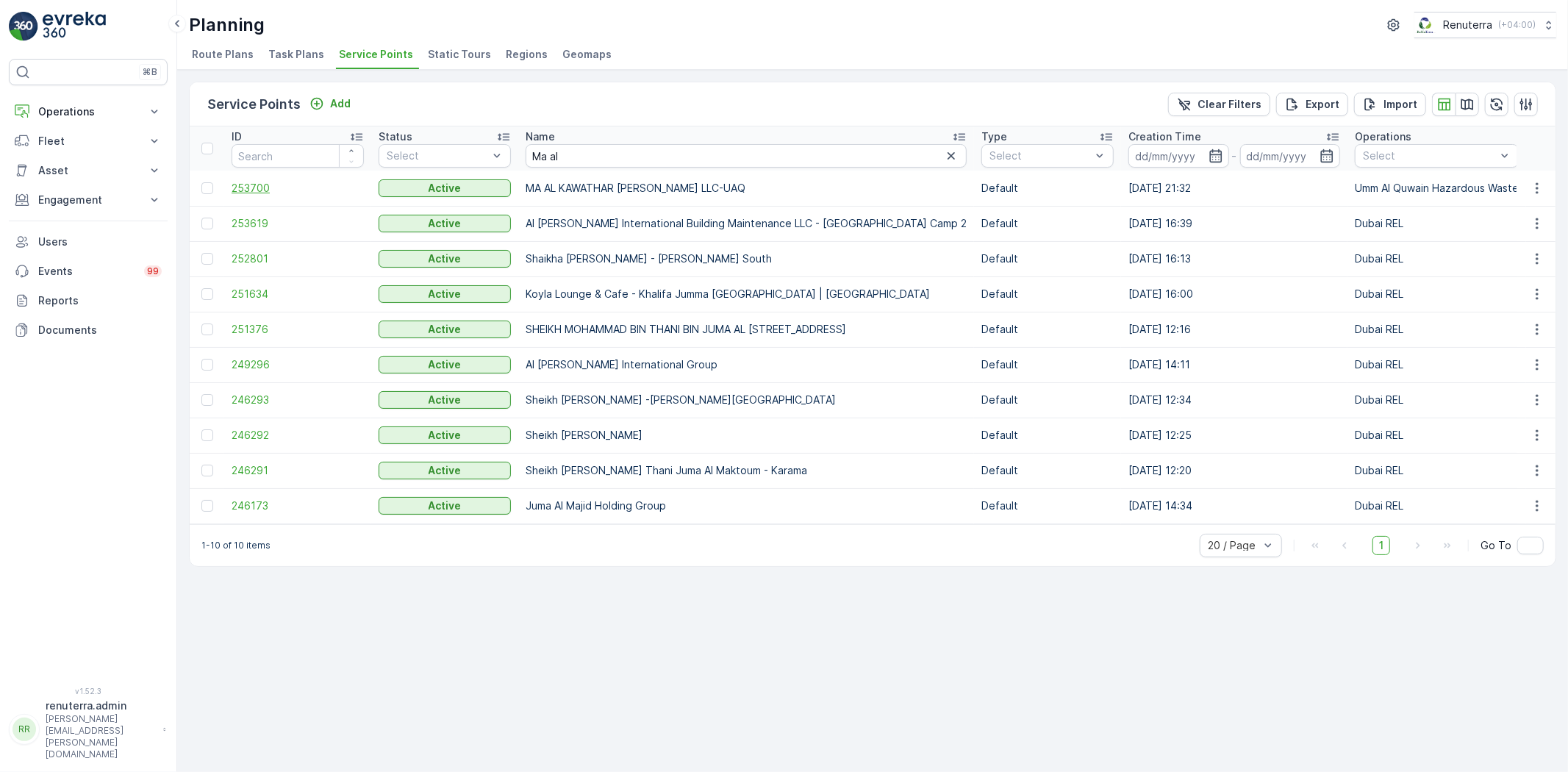
click at [267, 187] on span "253700" at bounding box center [298, 188] width 133 height 15
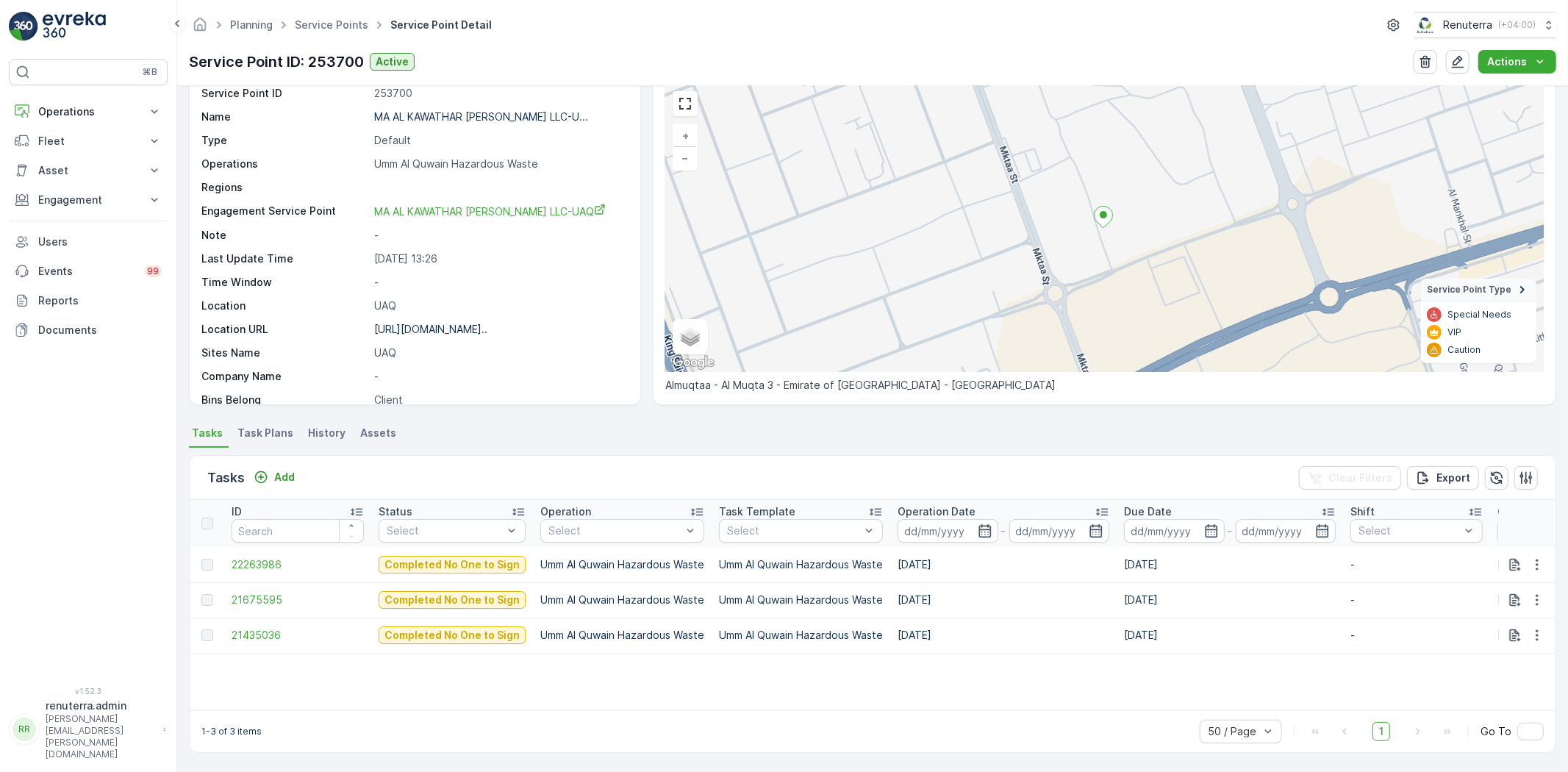
scroll to position [60, 0]
click at [285, 486] on div "Add" at bounding box center [273, 477] width 53 height 19
click at [282, 479] on p "Add" at bounding box center [285, 477] width 21 height 15
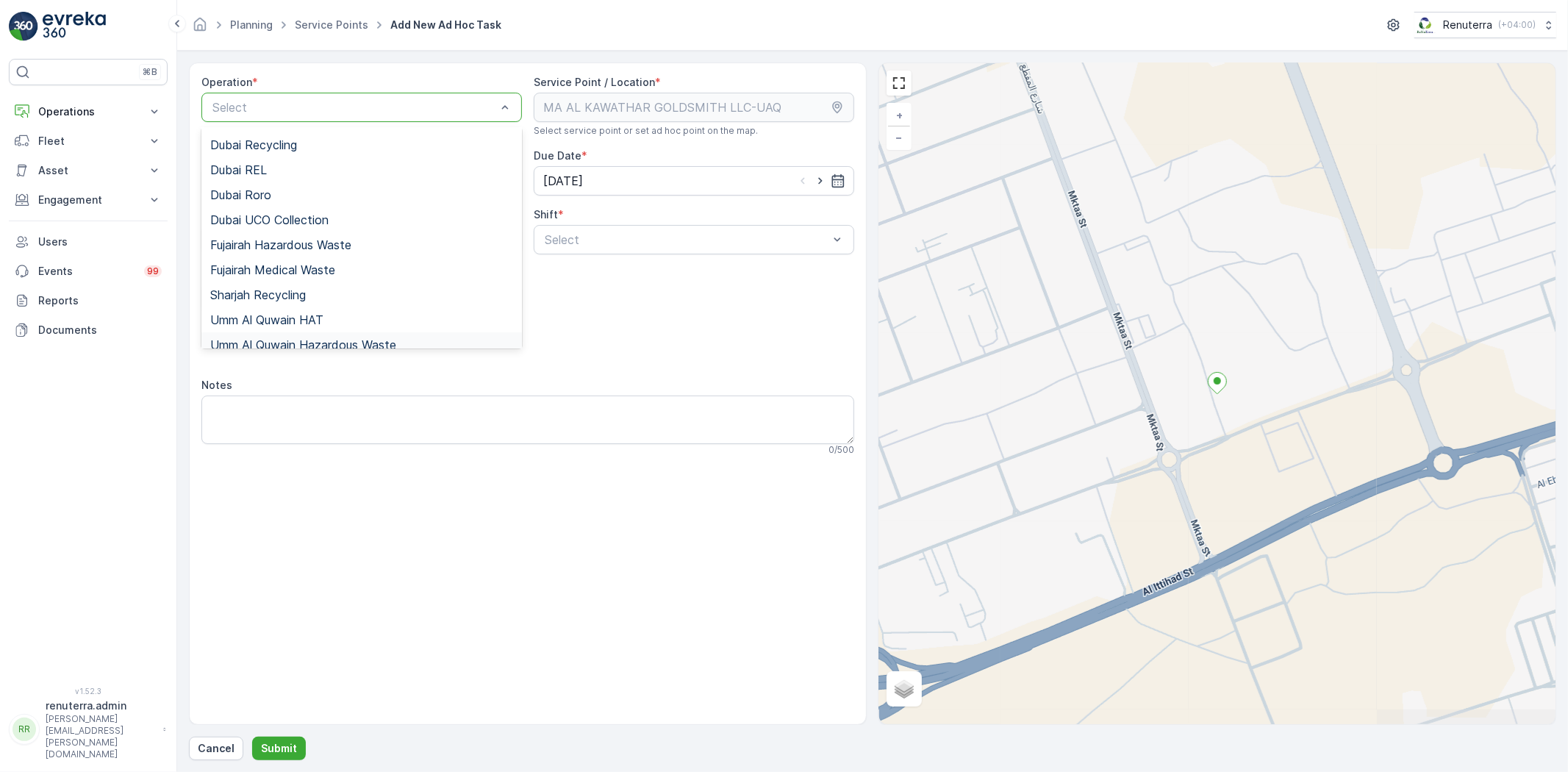
scroll to position [184, 0]
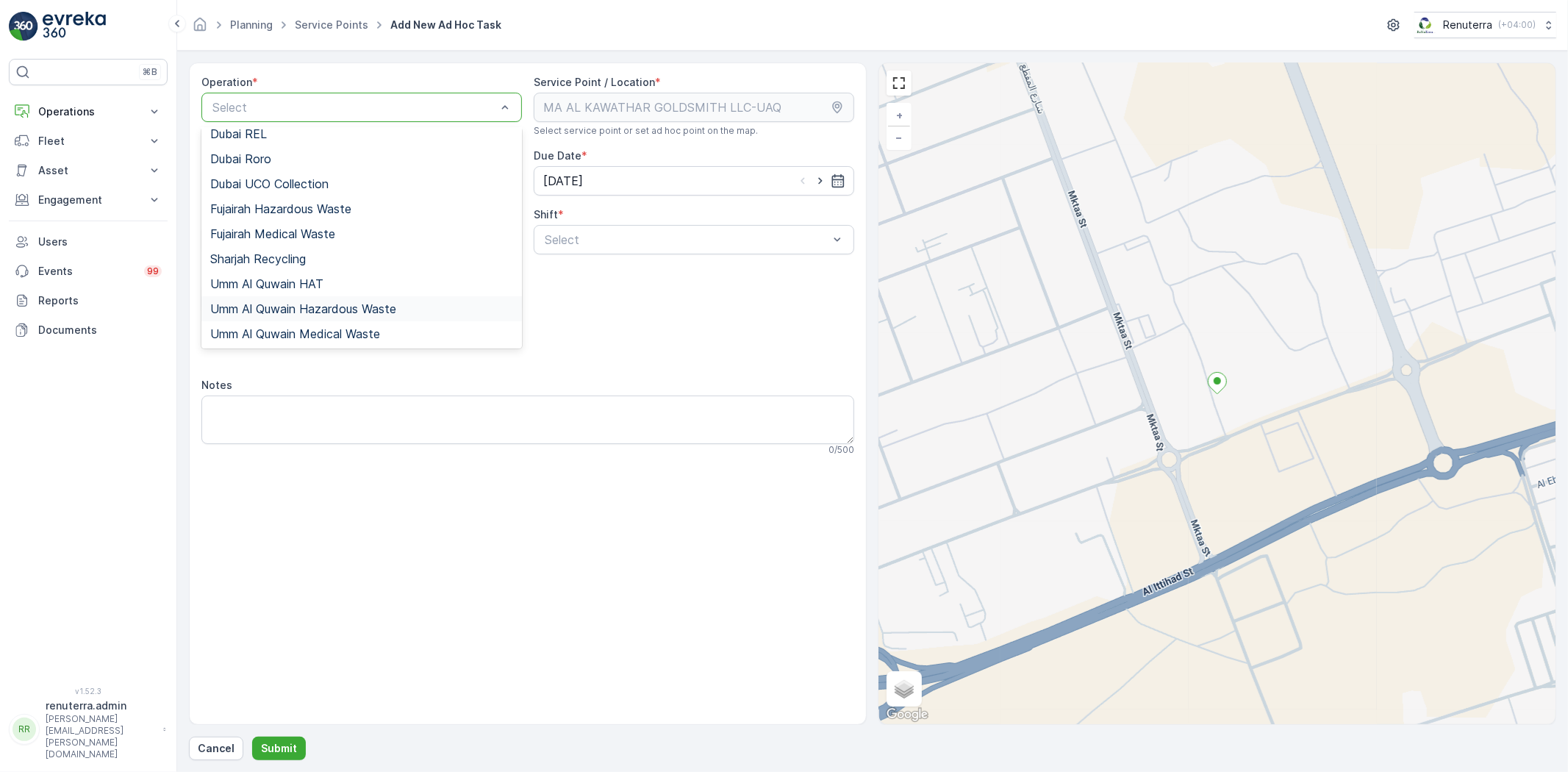
click at [322, 313] on span "Umm Al Quwain Hazardous Waste" at bounding box center [303, 309] width 186 height 13
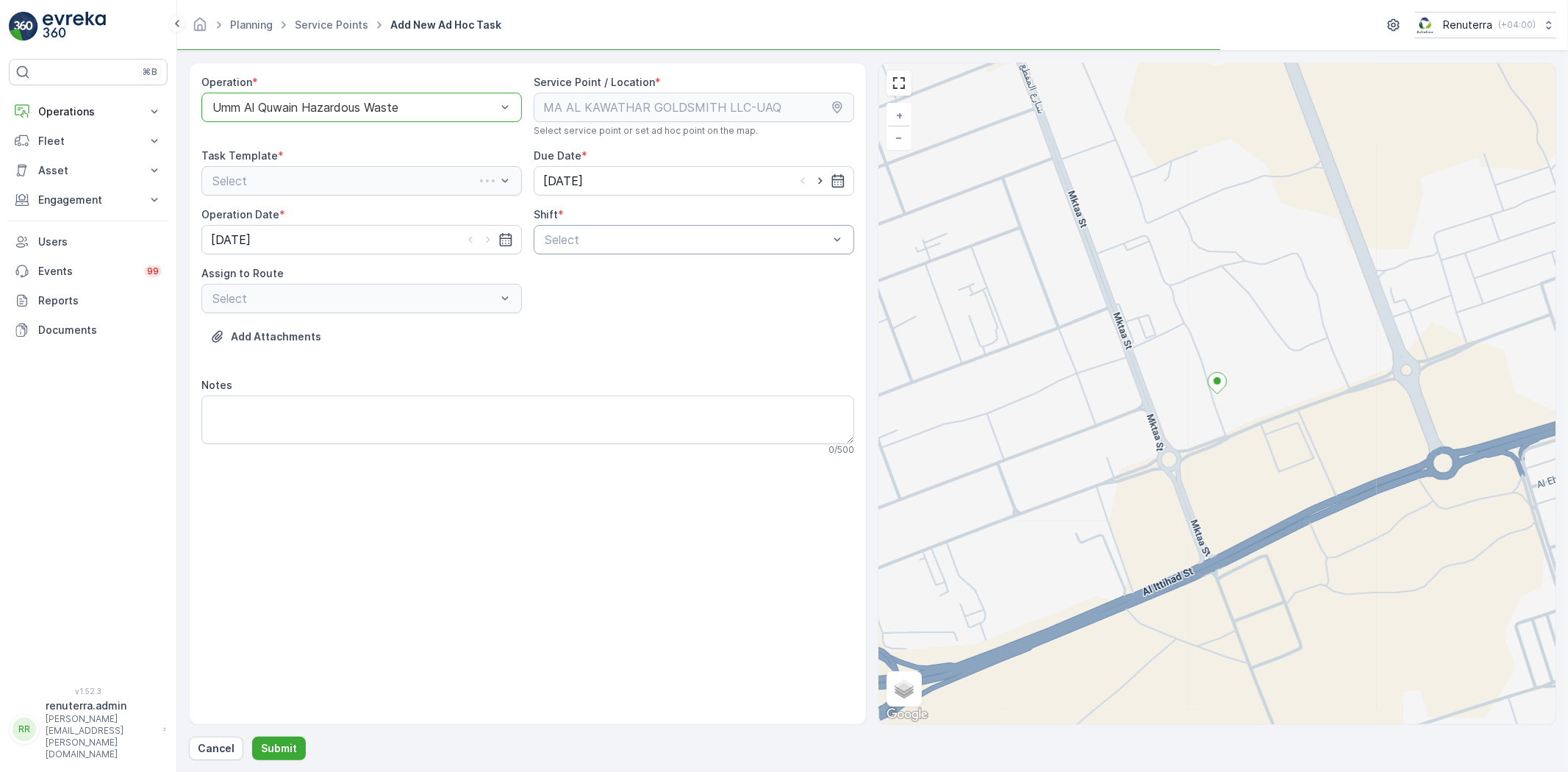
click at [561, 227] on div "Select" at bounding box center [694, 240] width 321 height 30
click at [560, 278] on span "Day Shift" at bounding box center [568, 276] width 52 height 13
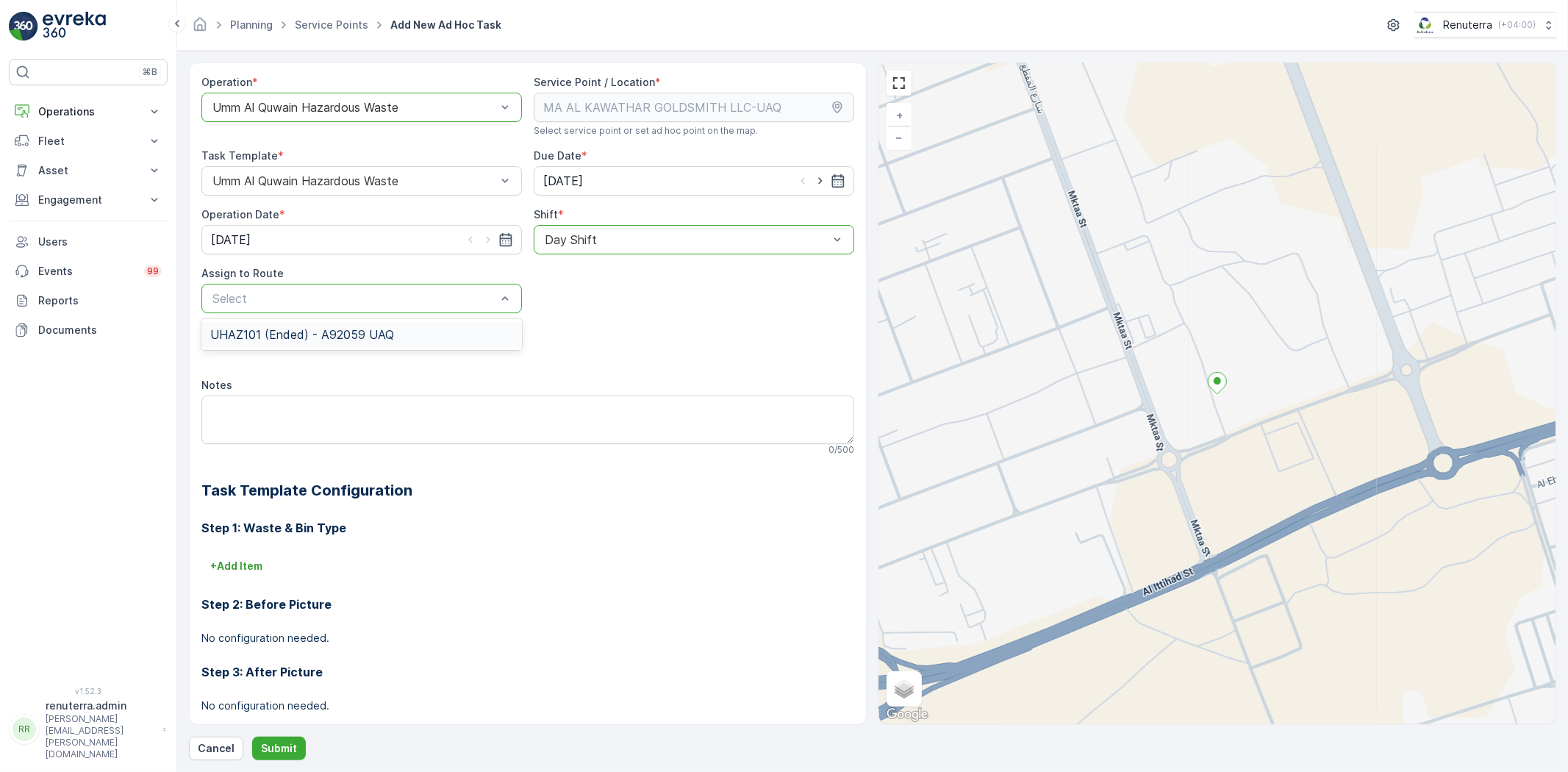
click at [370, 325] on div "UHAZ101 (Ended) - A92059 UAQ" at bounding box center [362, 335] width 321 height 25
click at [276, 739] on button "Submit" at bounding box center [279, 748] width 53 height 24
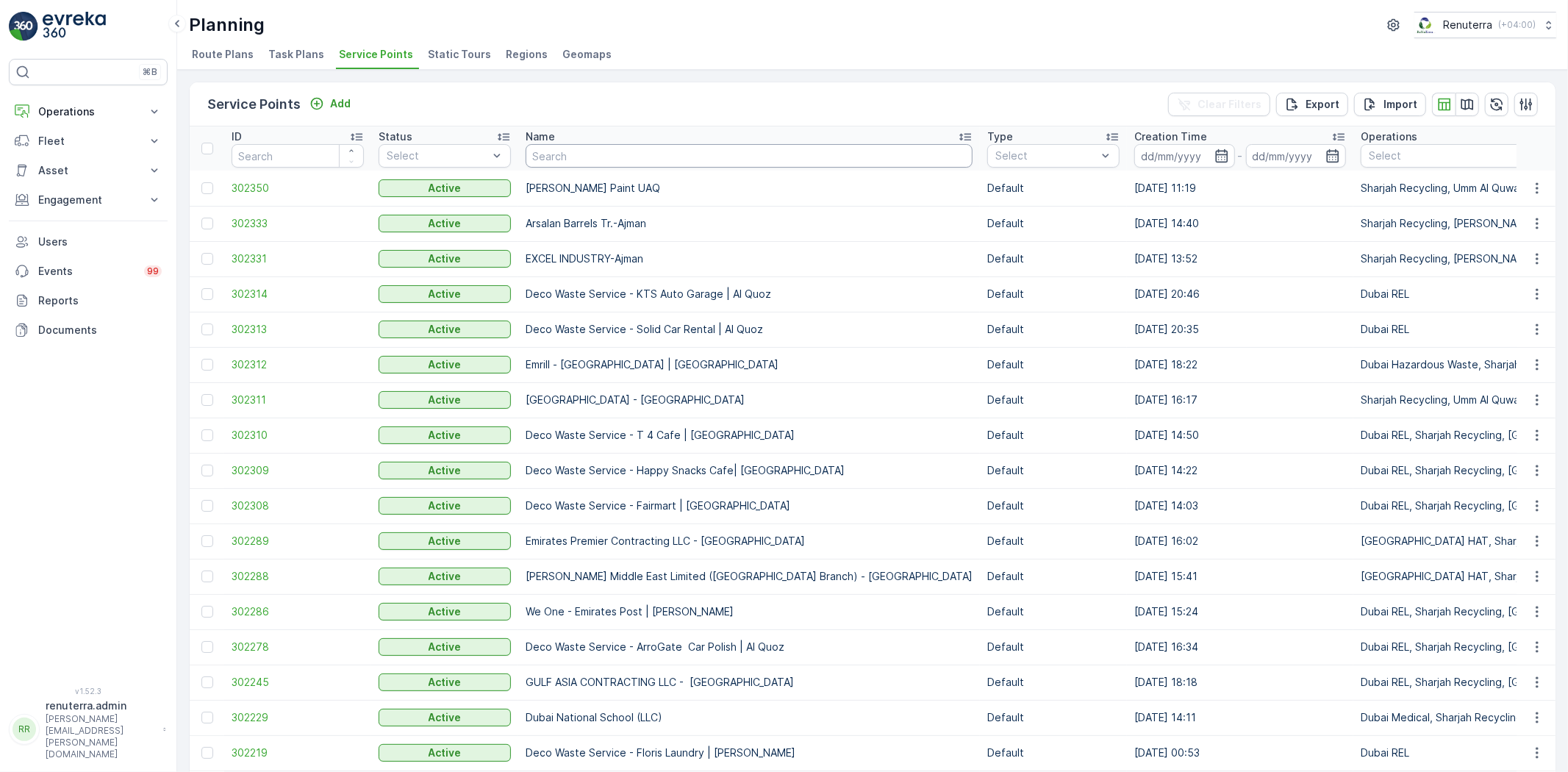
click at [548, 147] on input "text" at bounding box center [748, 156] width 447 height 24
type input "Jet"
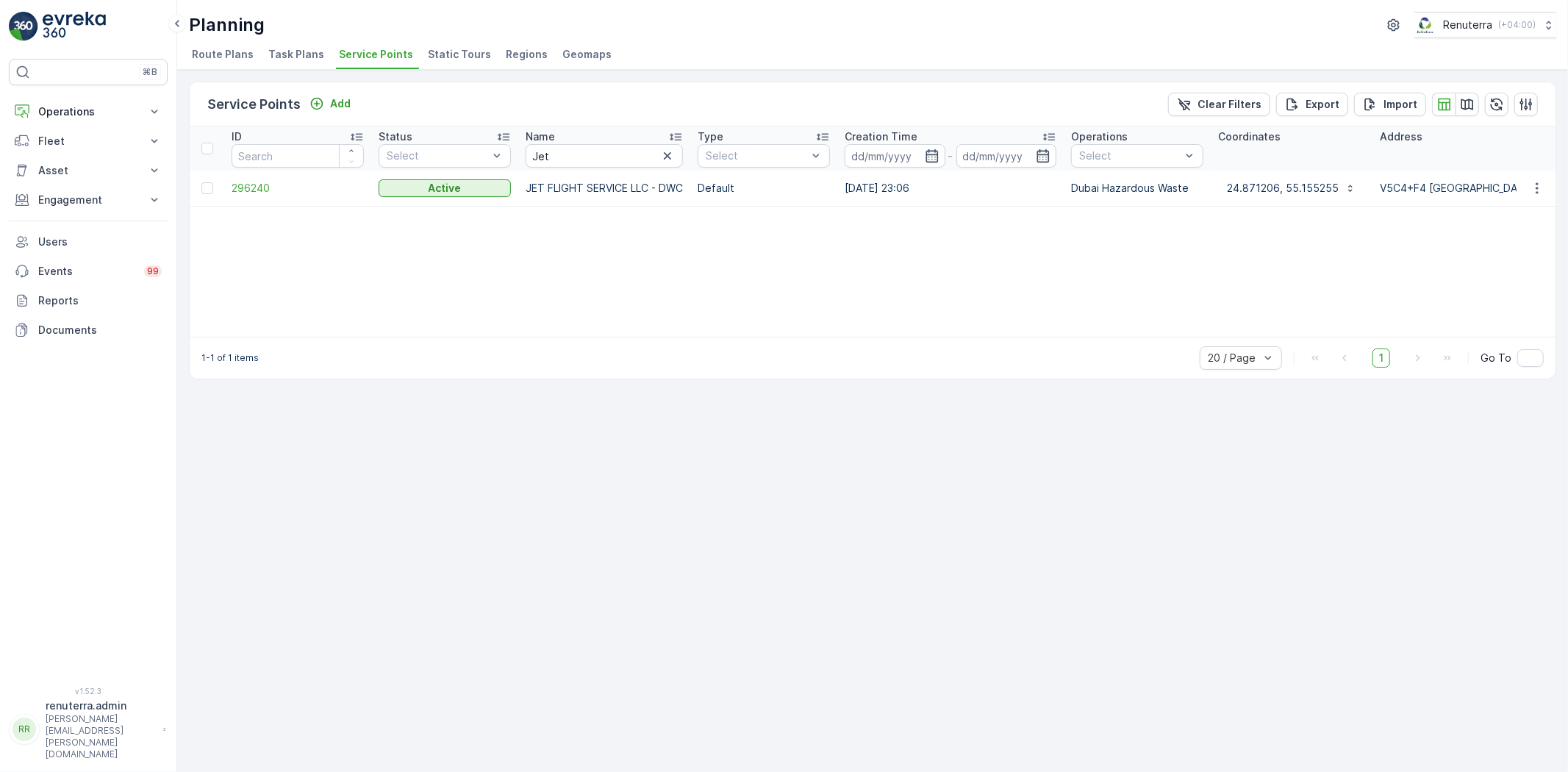
click at [251, 175] on td "296240" at bounding box center [298, 188] width 147 height 36
click at [259, 181] on span "296240" at bounding box center [298, 188] width 133 height 15
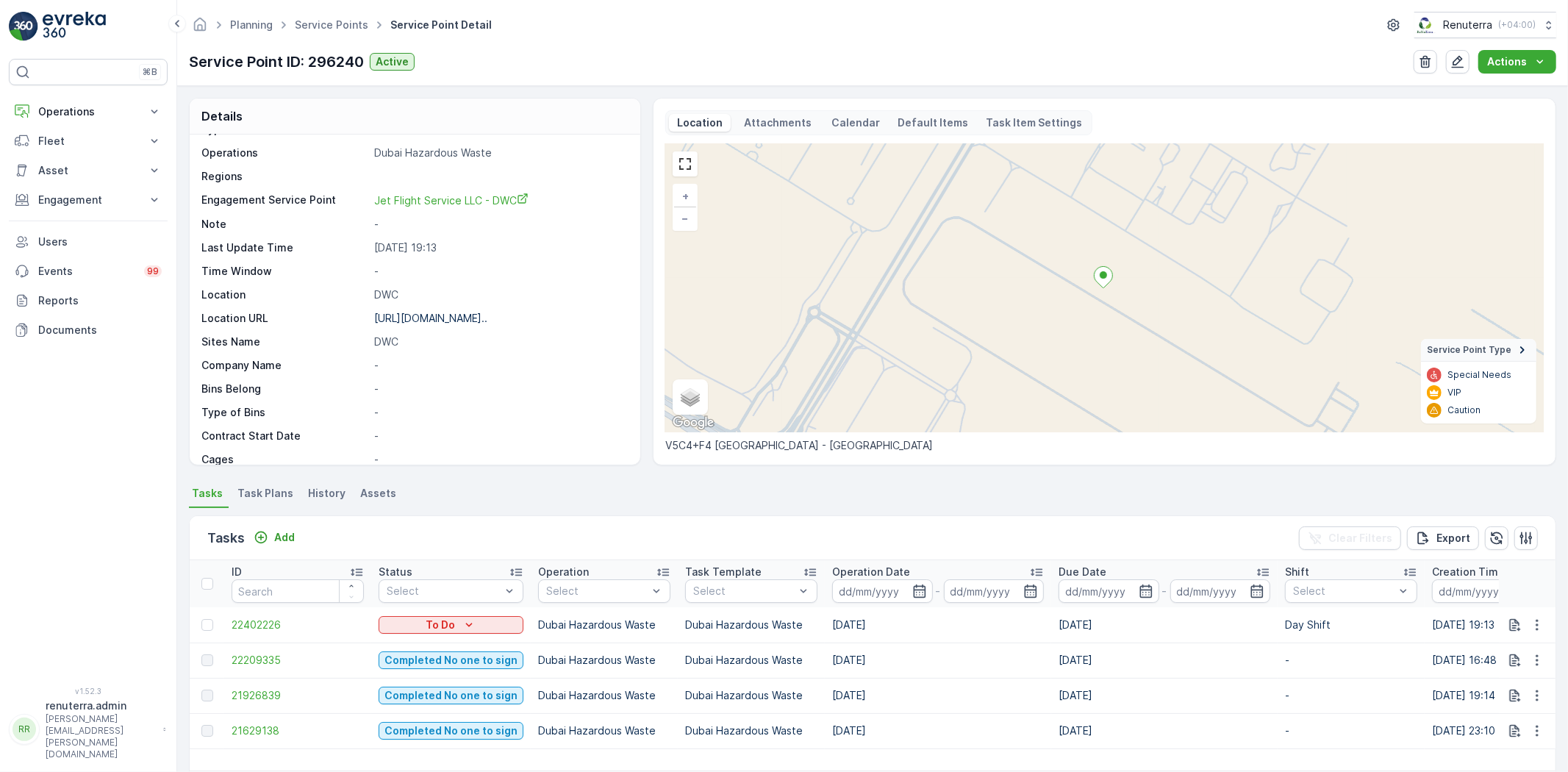
scroll to position [163, 0]
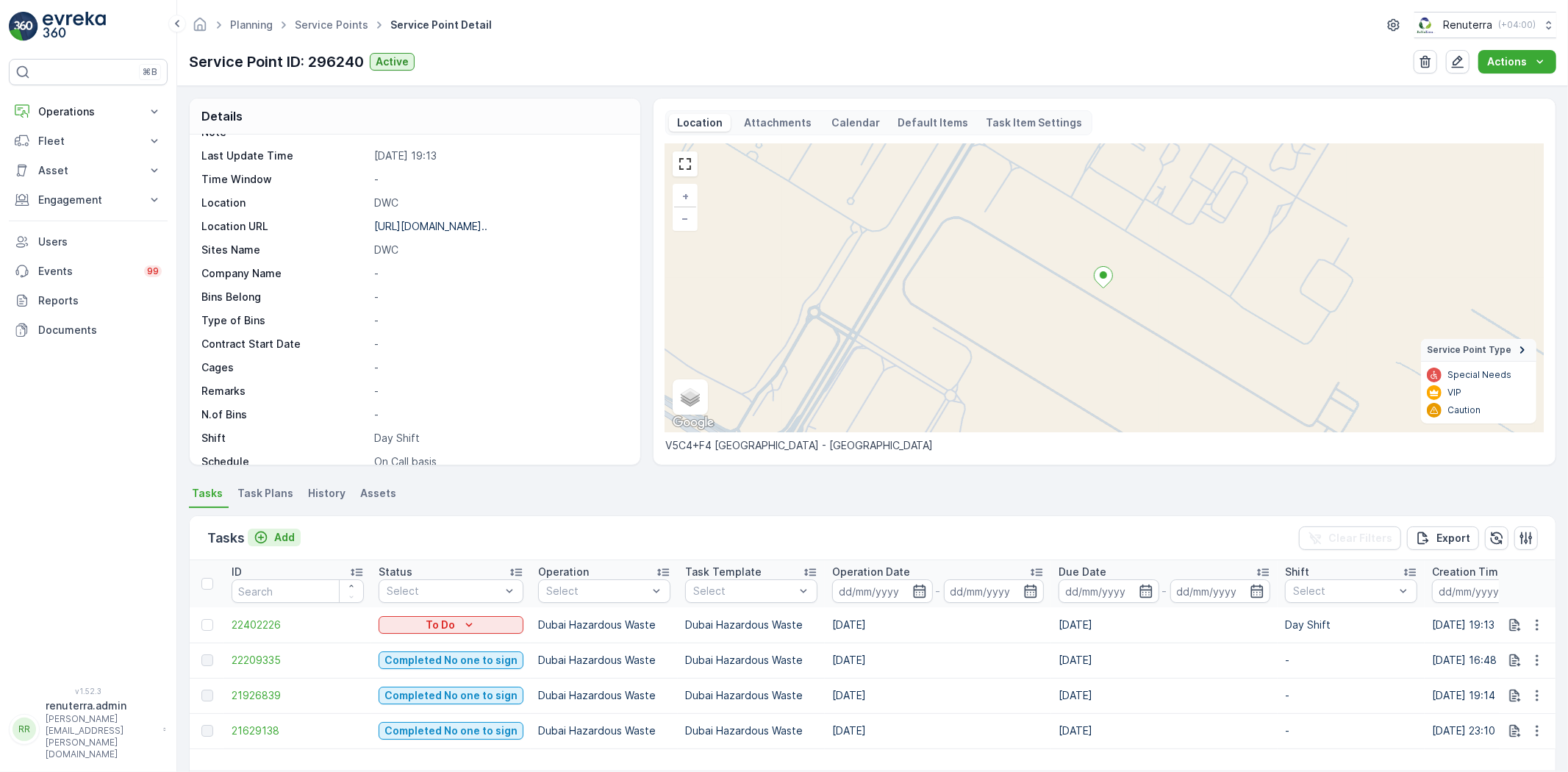
click at [281, 530] on p "Add" at bounding box center [285, 537] width 21 height 15
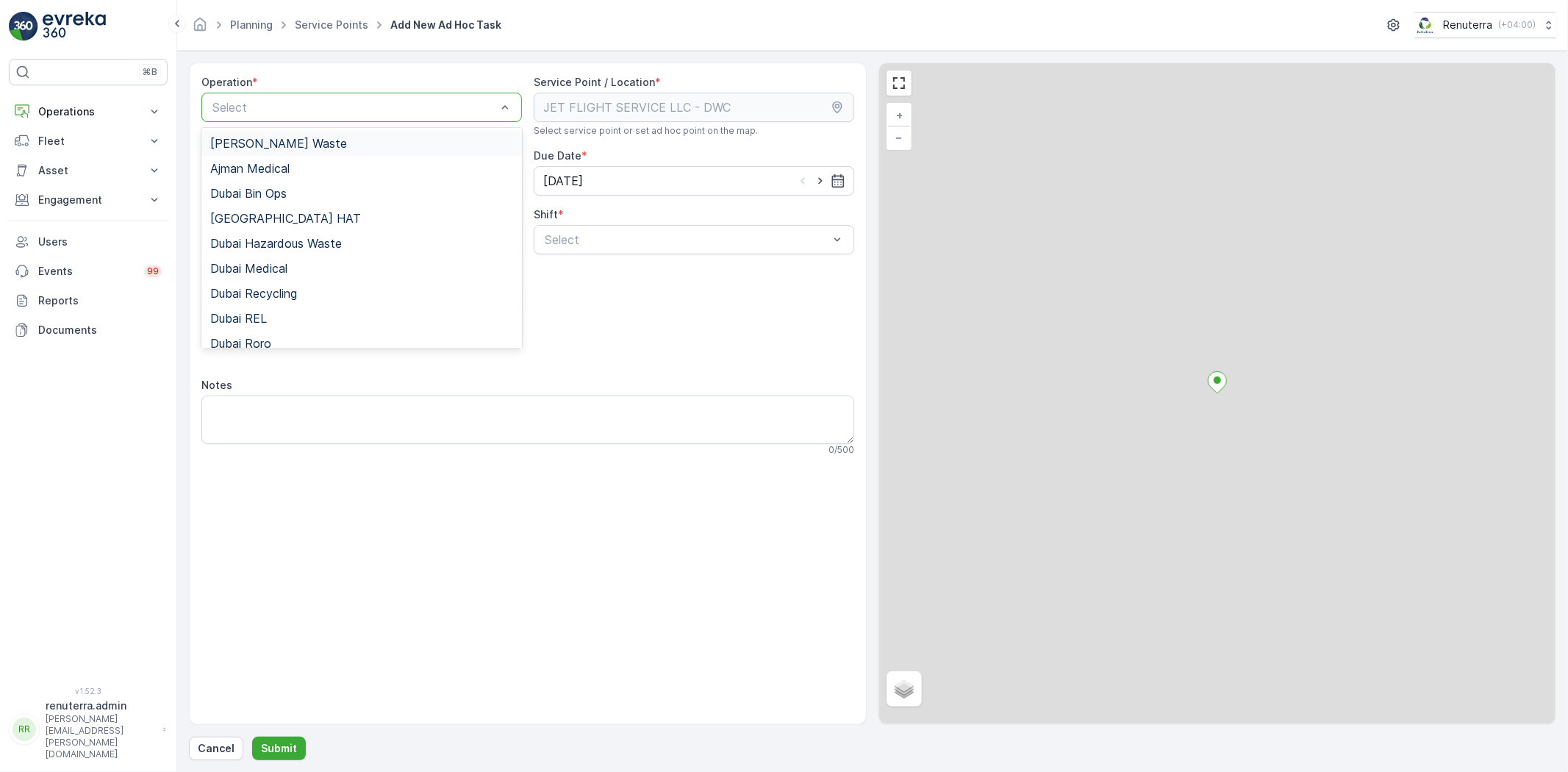
click at [293, 116] on div "Select" at bounding box center [362, 107] width 321 height 30
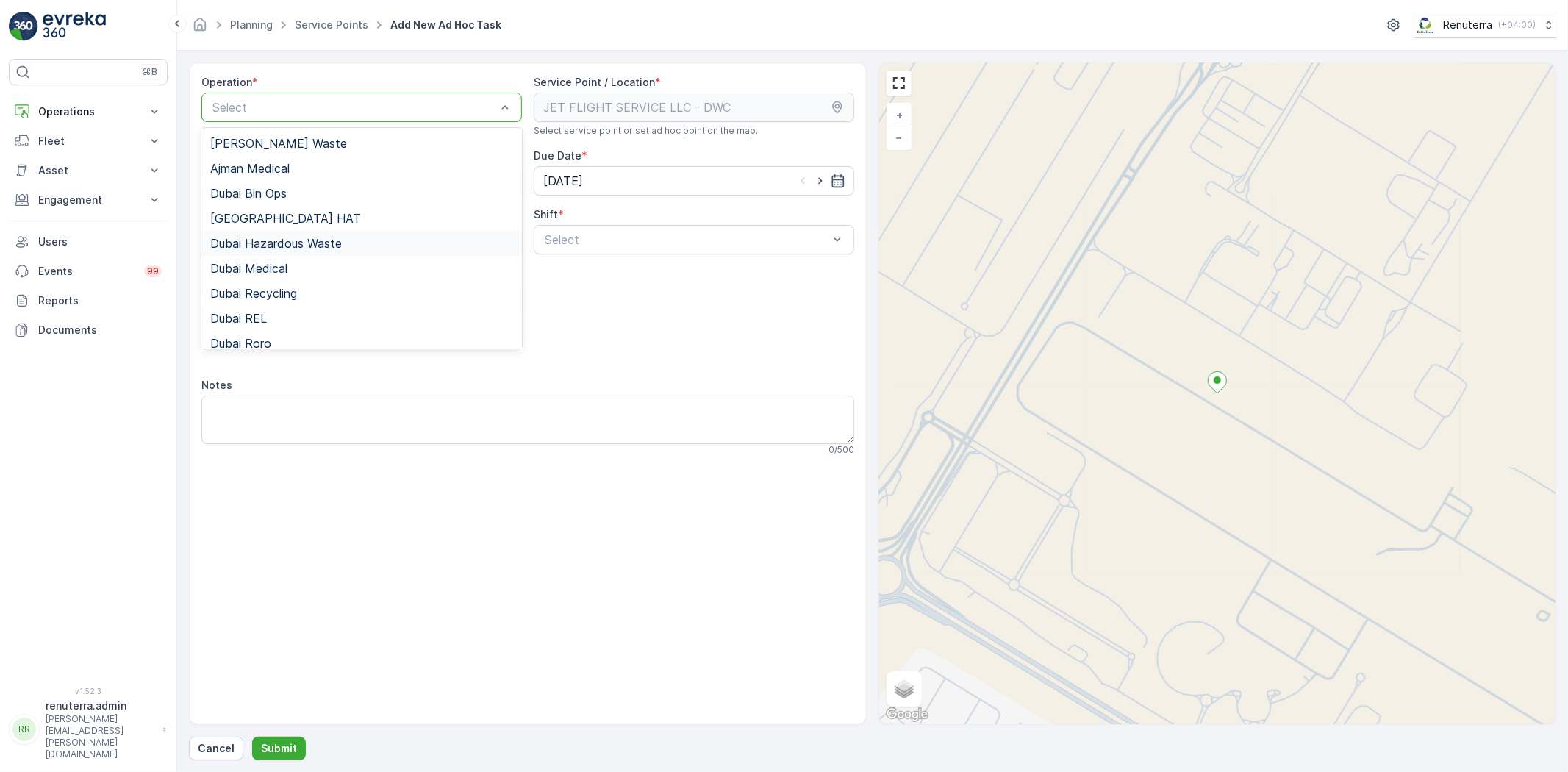
click at [295, 241] on span "Dubai Hazardous Waste" at bounding box center [276, 243] width 132 height 13
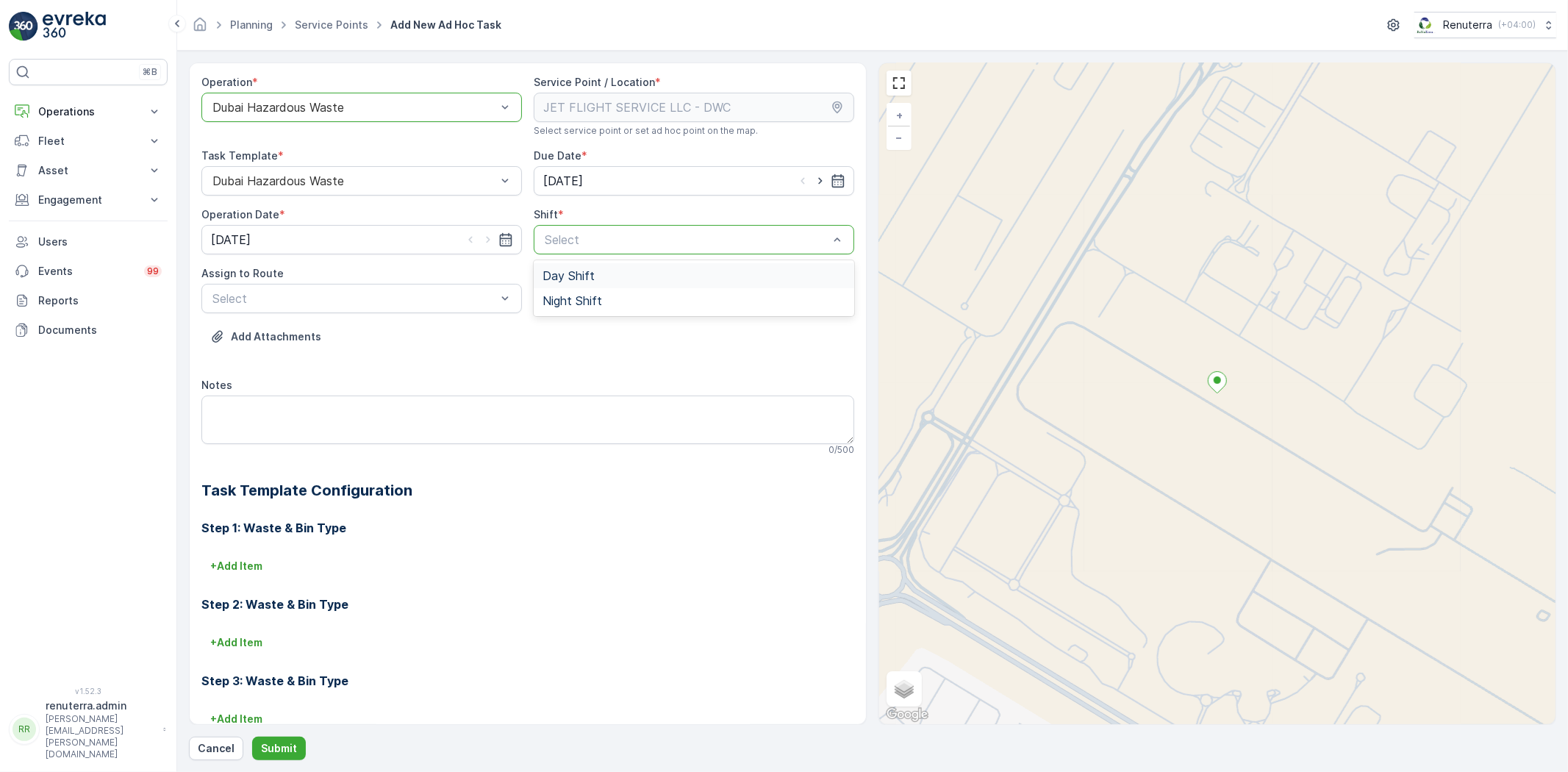
click at [633, 263] on div "Day Shift" at bounding box center [694, 276] width 321 height 25
click at [413, 336] on span "DHAZ101 (Dispatched) - W35771 DXB" at bounding box center [316, 335] width 210 height 13
click at [304, 744] on div "Cancel Submit" at bounding box center [873, 748] width 1368 height 24
click at [296, 745] on button "Submit" at bounding box center [279, 748] width 53 height 24
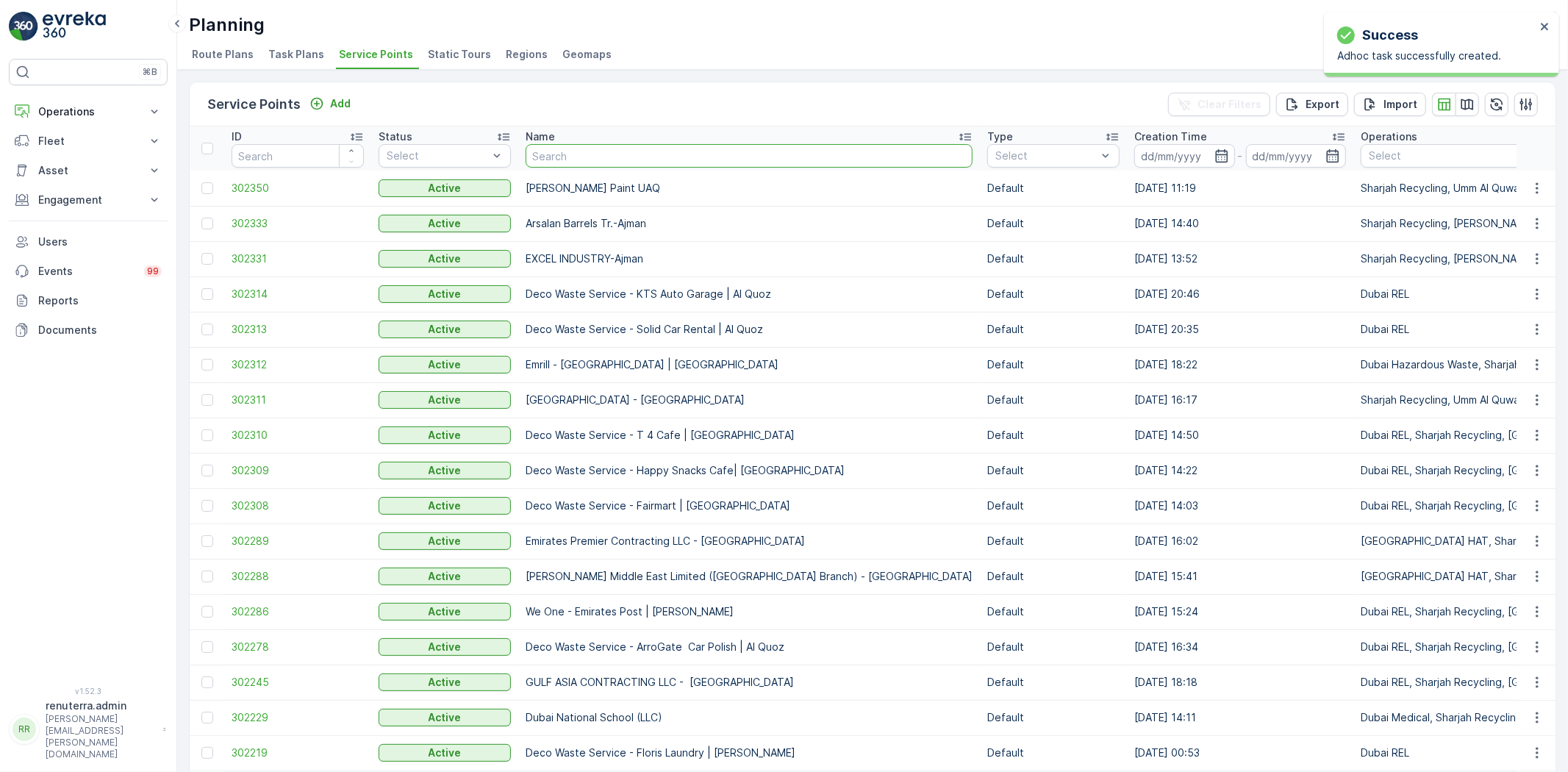
click at [539, 162] on input "text" at bounding box center [748, 156] width 447 height 24
type input "Emril"
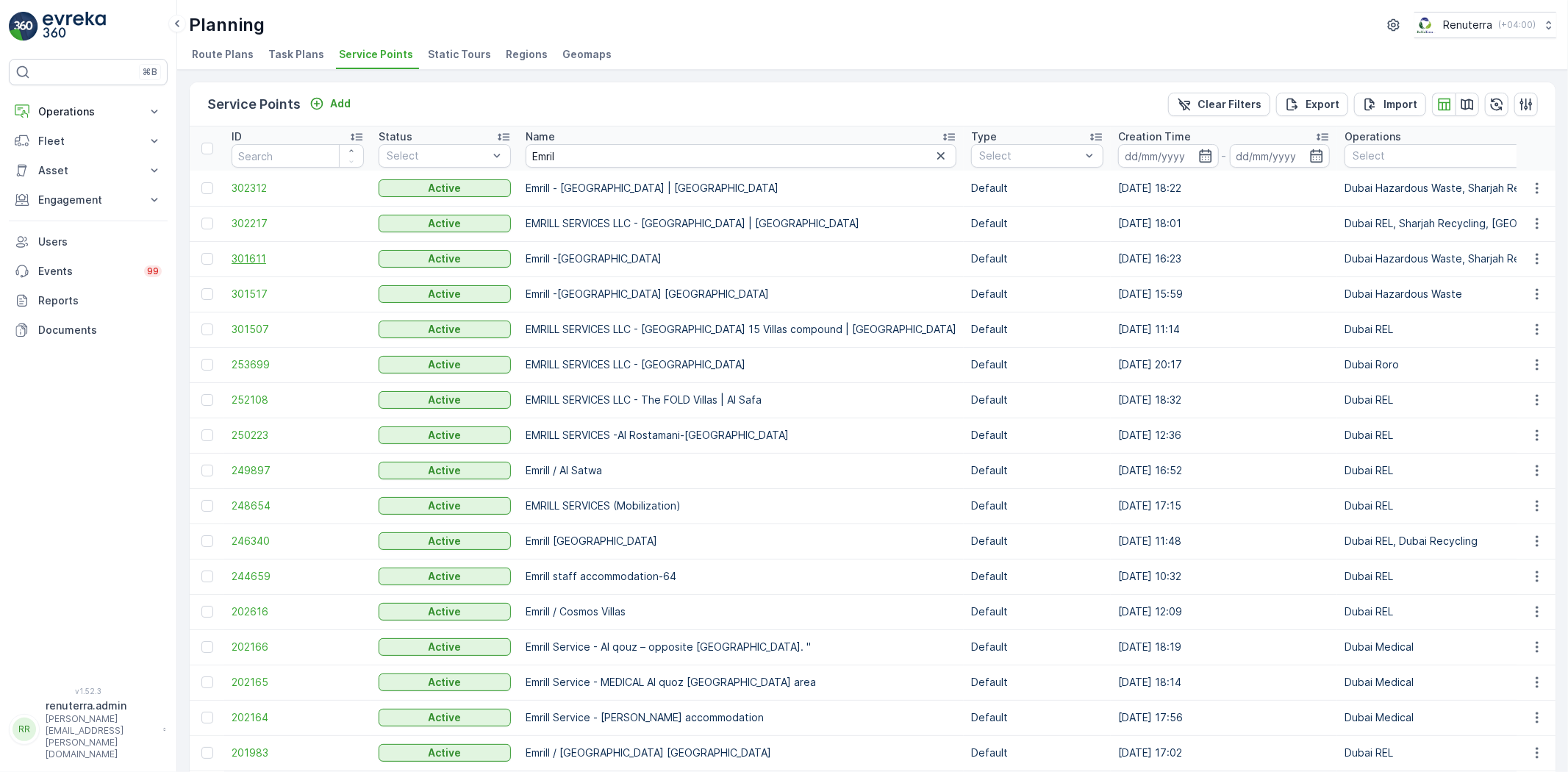
click at [273, 251] on span "301611" at bounding box center [298, 259] width 133 height 15
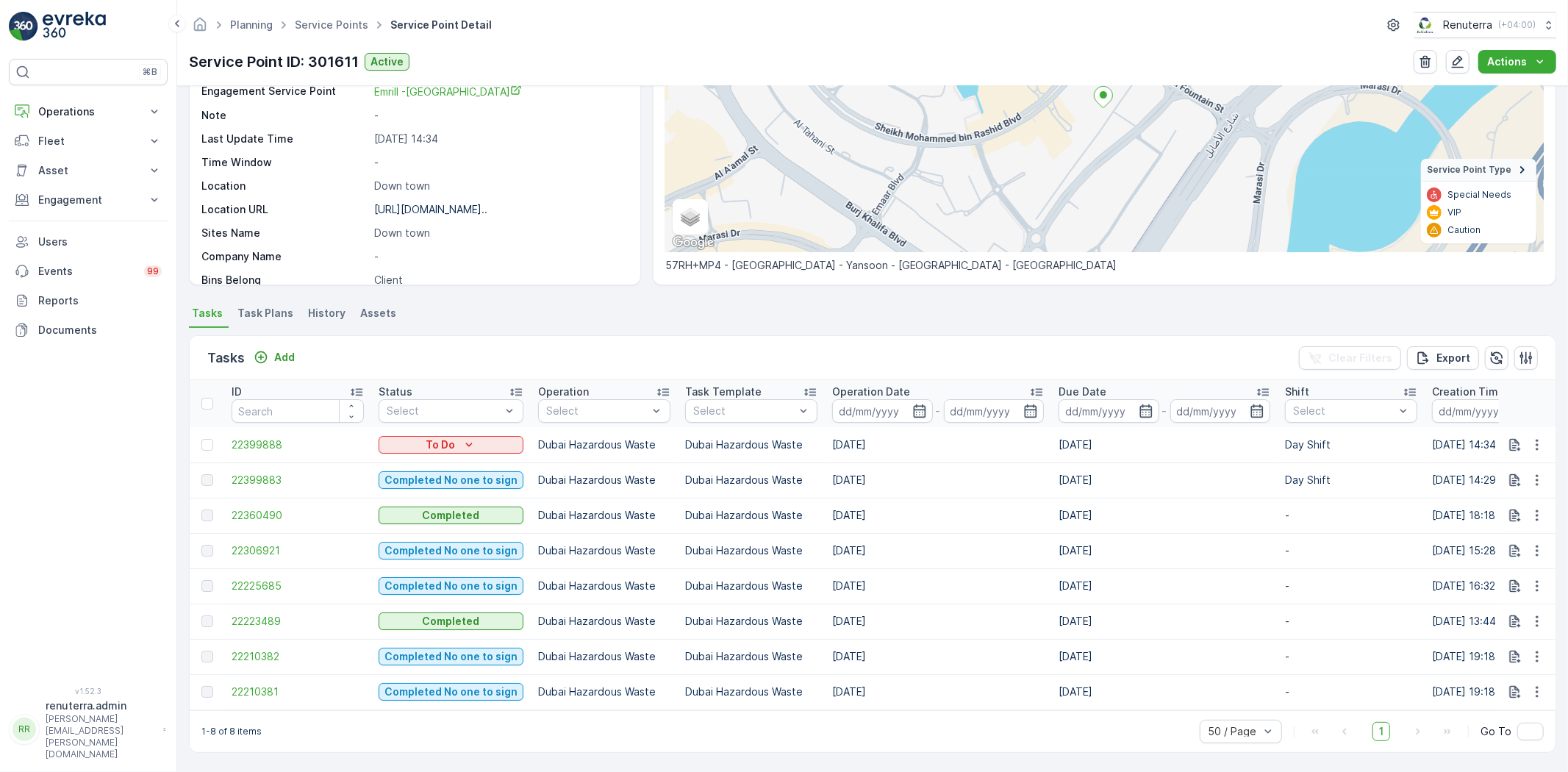
scroll to position [187, 0]
click at [260, 347] on div "Tasks Add" at bounding box center [254, 358] width 93 height 21
click at [284, 348] on button "Add" at bounding box center [273, 357] width 53 height 18
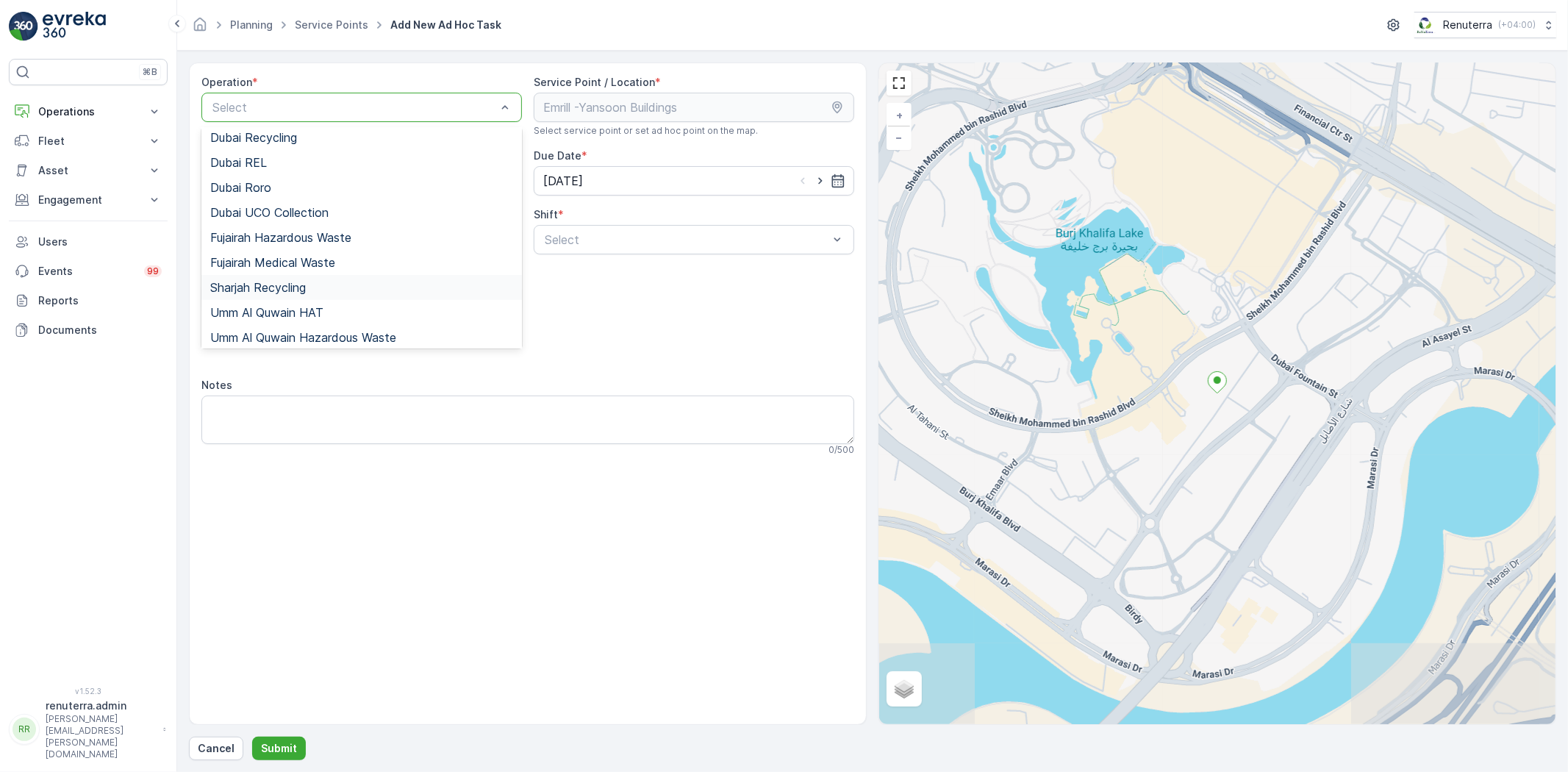
scroll to position [163, 0]
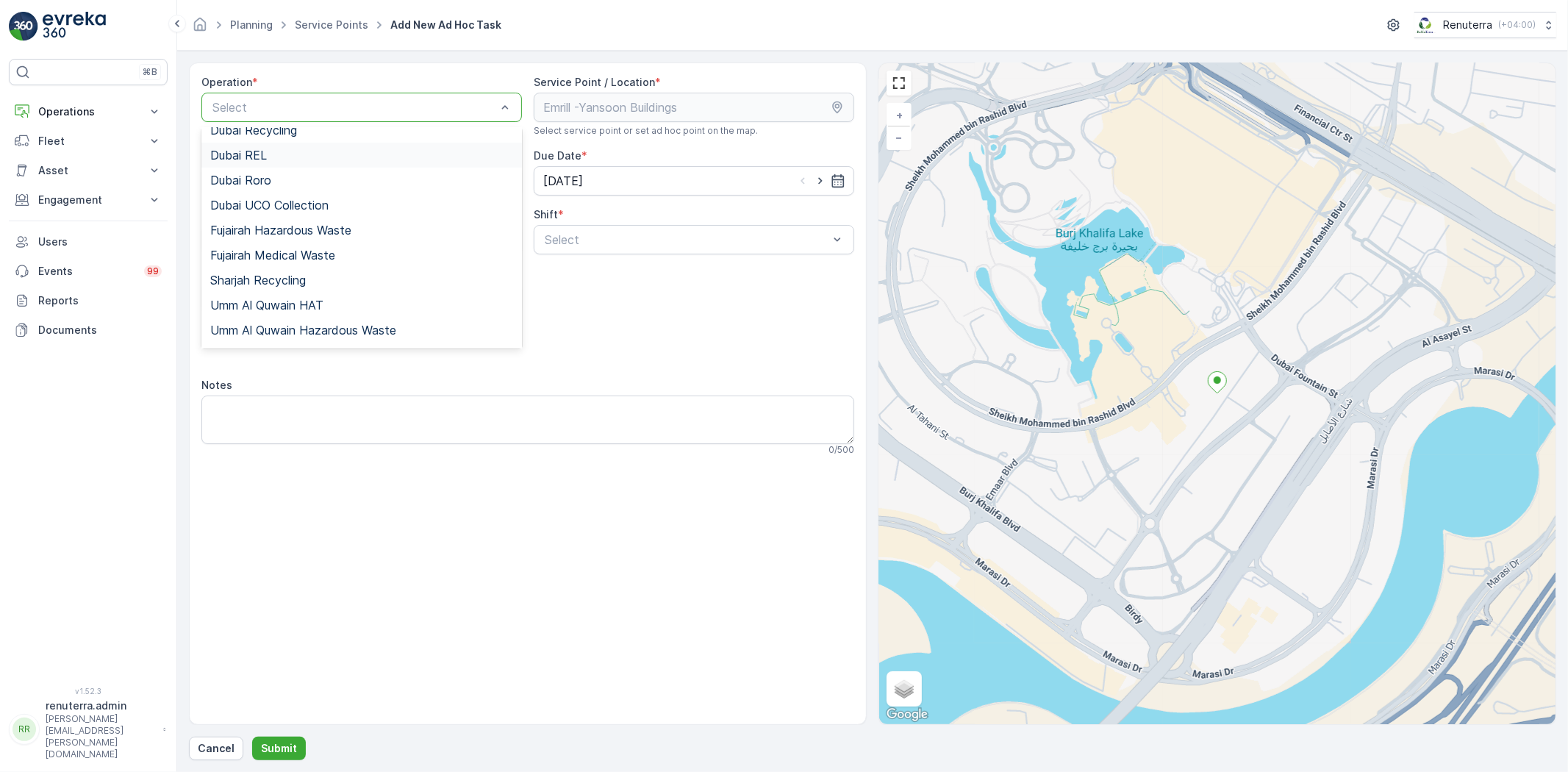
click at [276, 160] on div "Dubai REL" at bounding box center [362, 155] width 303 height 13
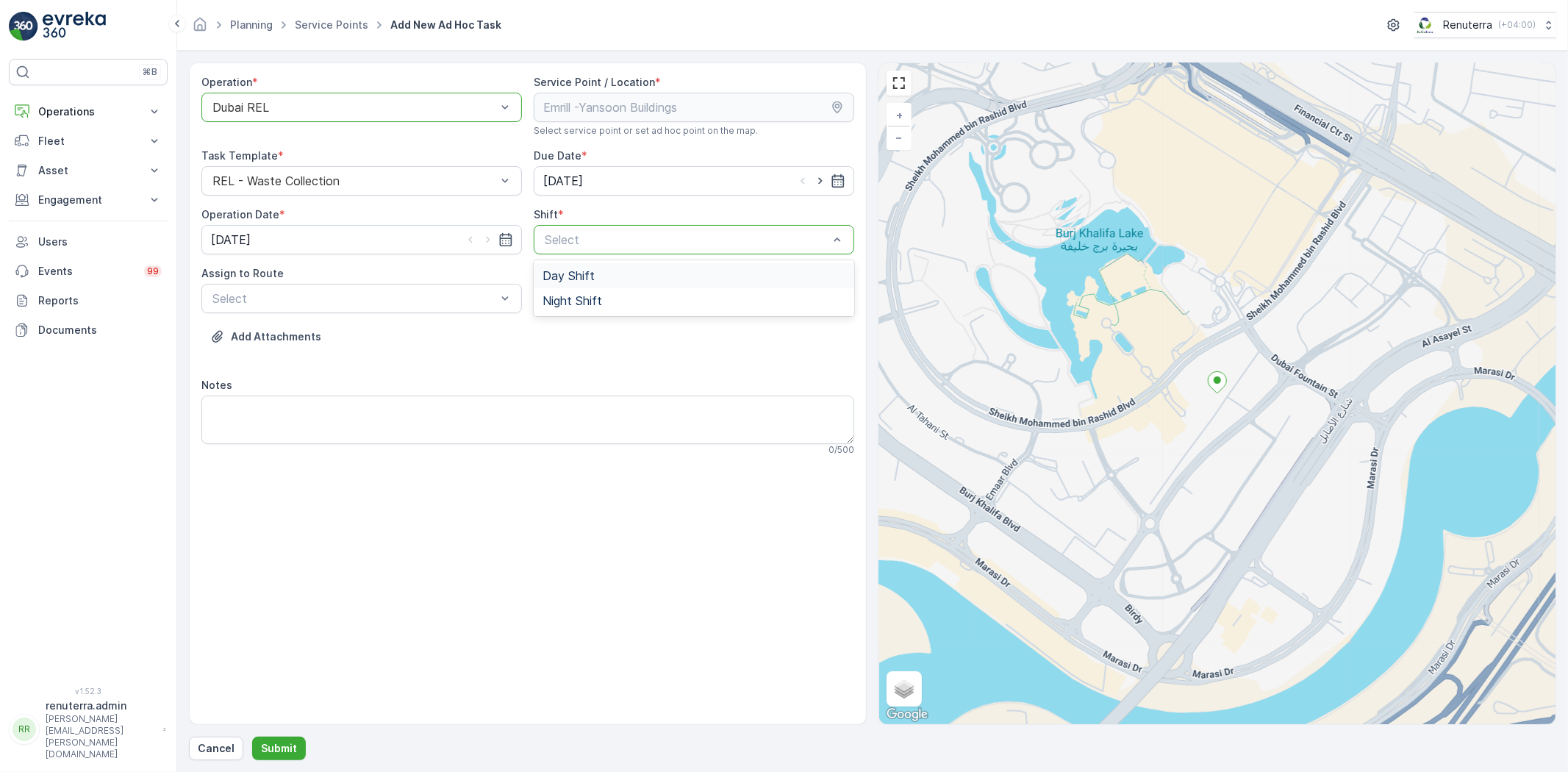
click at [542, 279] on span "Day Shift" at bounding box center [568, 276] width 52 height 13
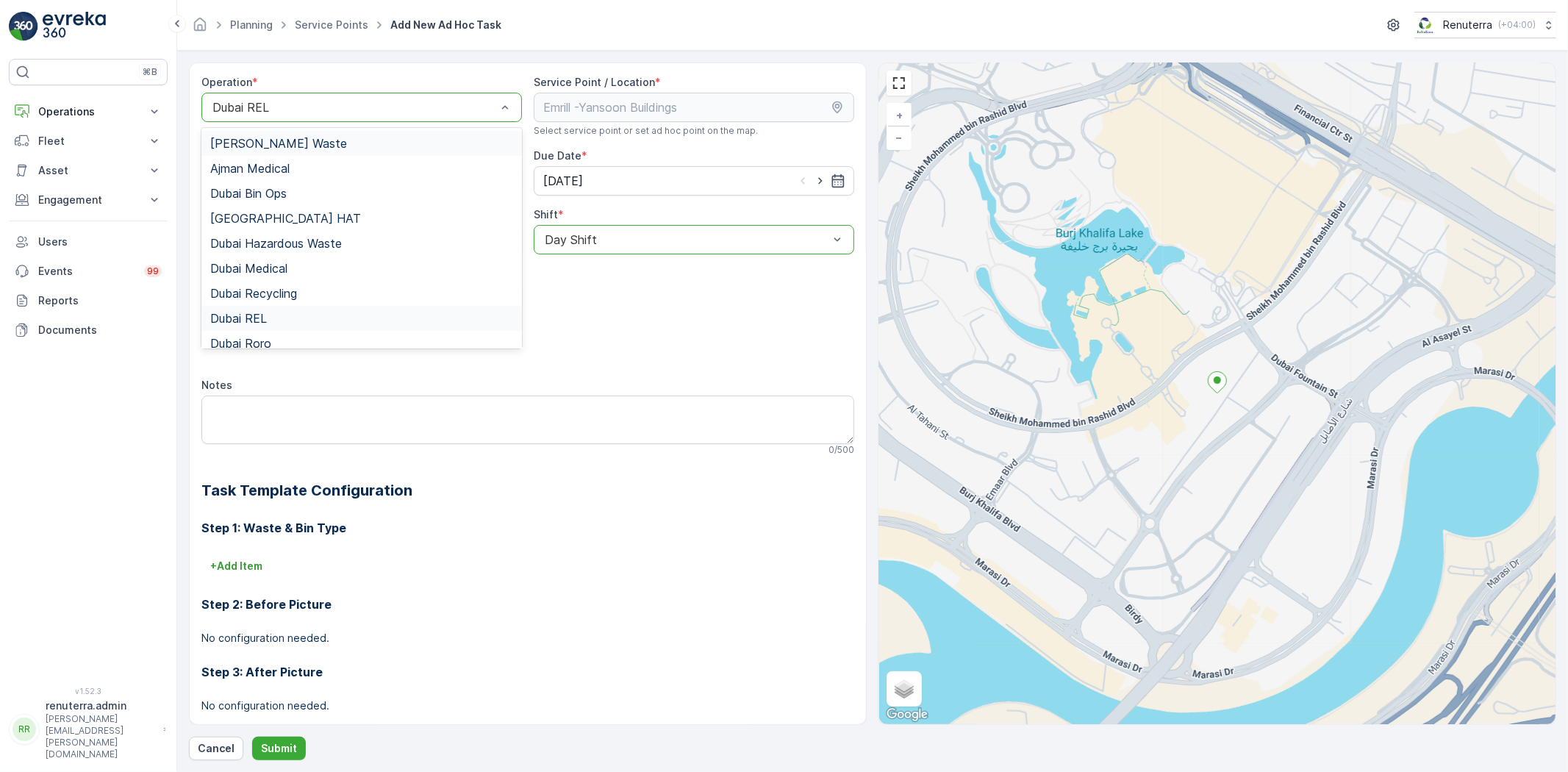
click at [265, 104] on div at bounding box center [354, 107] width 287 height 13
drag, startPoint x: 328, startPoint y: 239, endPoint x: 335, endPoint y: 256, distance: 18.4
click at [328, 239] on span "Dubai Hazardous Waste" at bounding box center [276, 243] width 132 height 13
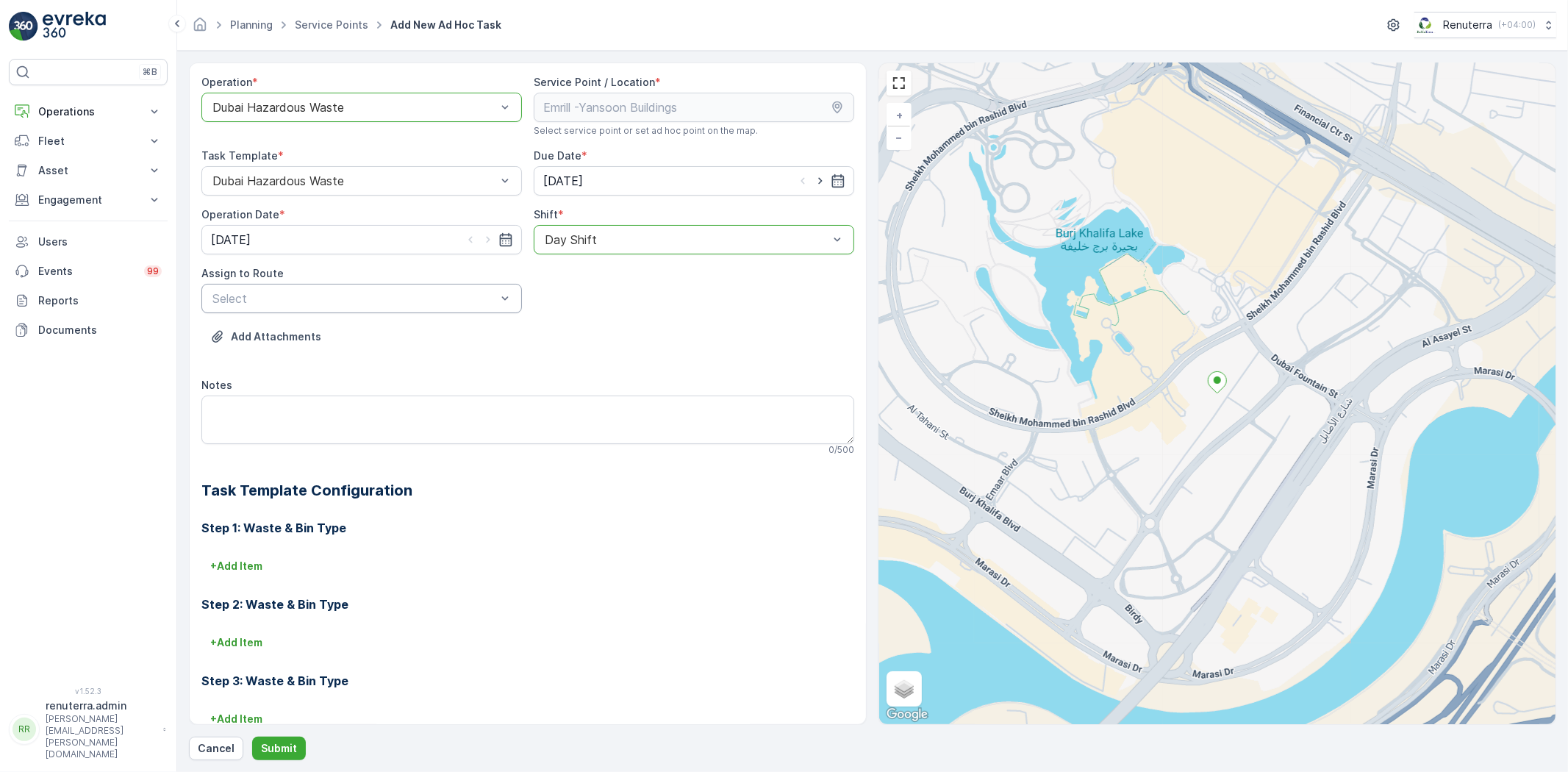
click at [346, 327] on div "Add Attachments" at bounding box center [528, 346] width 653 height 41
click at [333, 336] on span "DHAZ101 (Dispatched) - W35771 DXB" at bounding box center [316, 335] width 210 height 13
click at [258, 747] on button "Submit" at bounding box center [279, 748] width 53 height 24
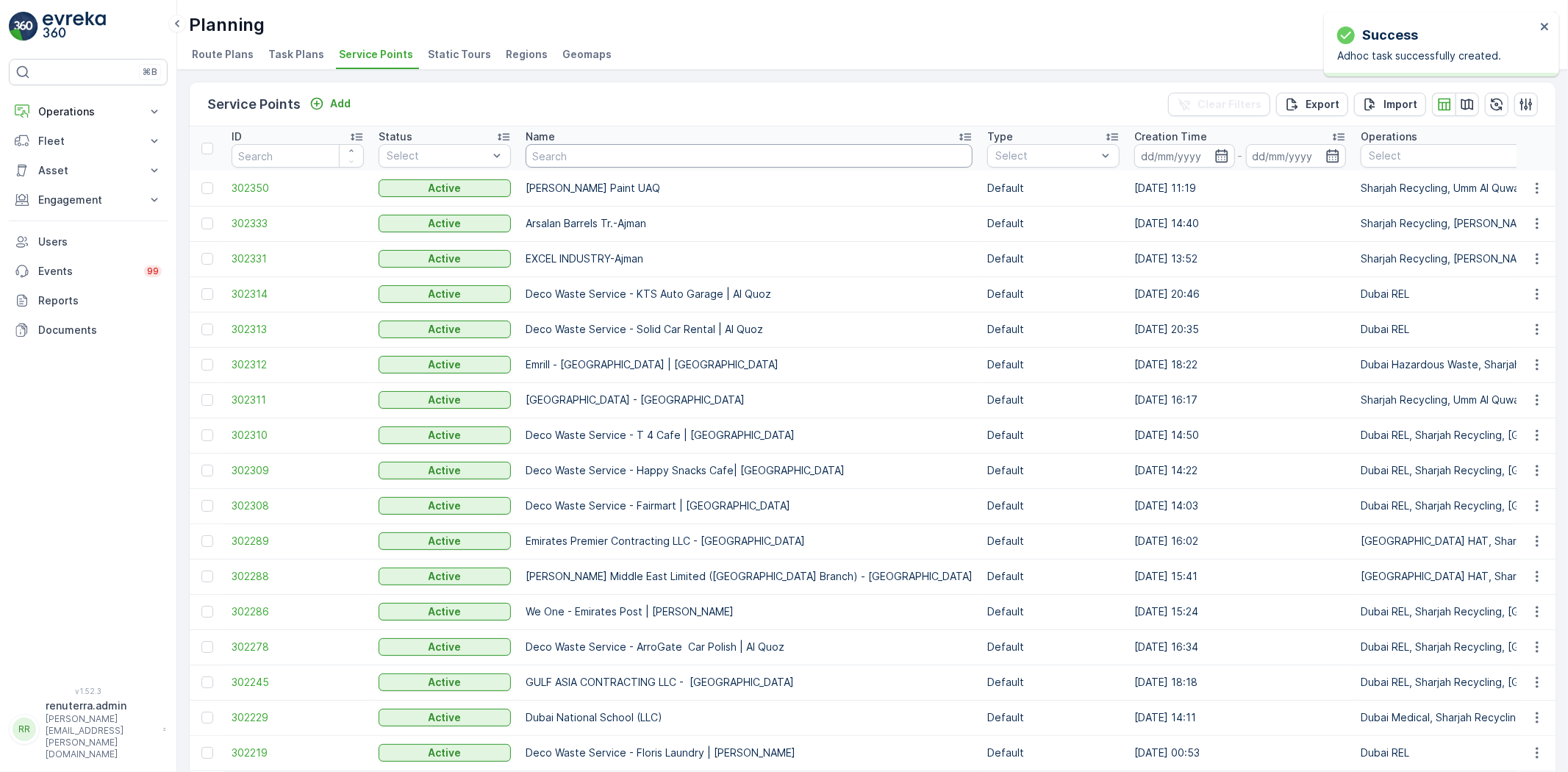
click at [571, 145] on input "text" at bounding box center [748, 156] width 447 height 24
type input "Emrill"
click at [613, 166] on input "Emrill" at bounding box center [748, 156] width 447 height 24
type input "Emrill"
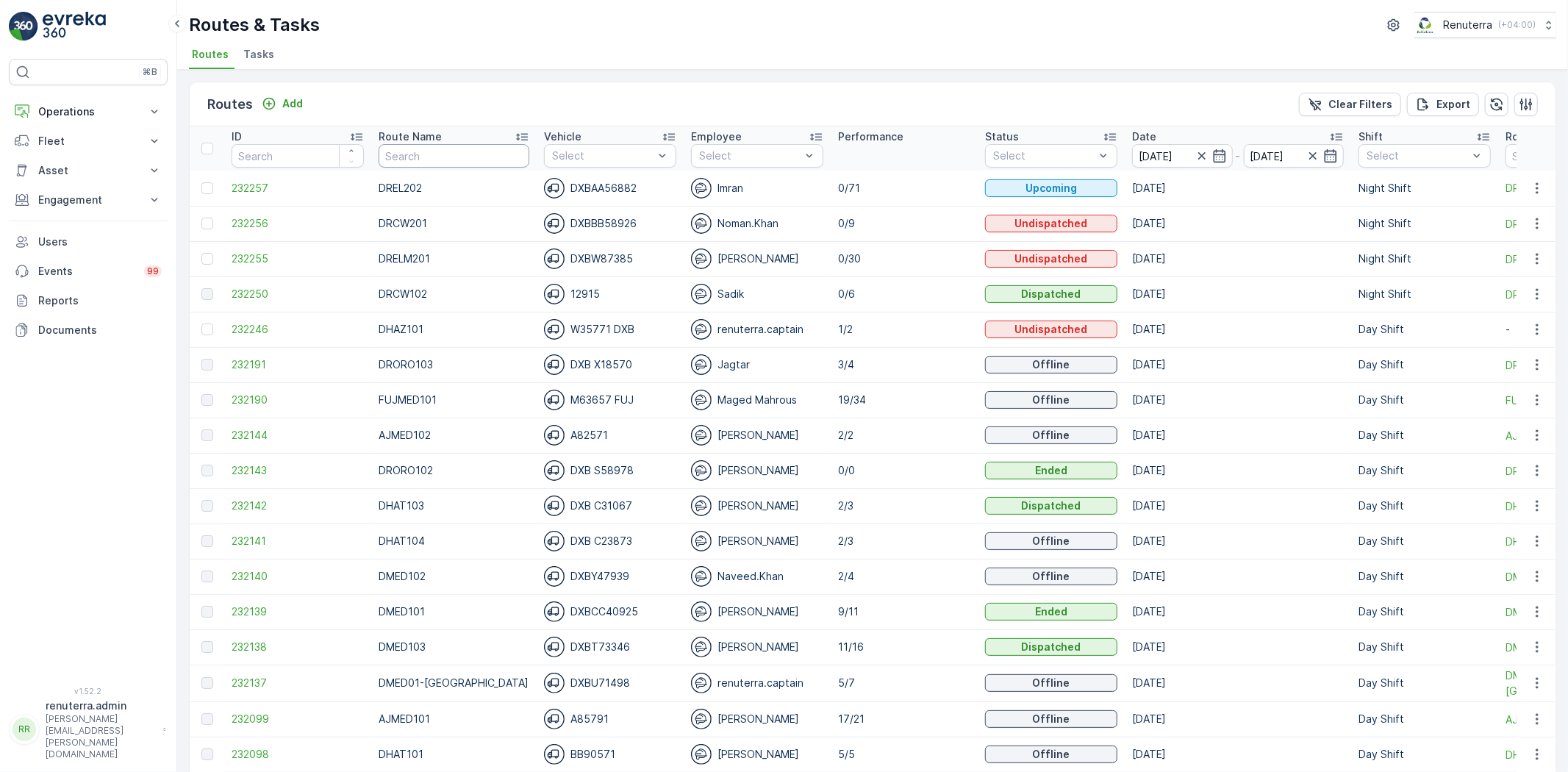
click at [445, 160] on input "text" at bounding box center [454, 156] width 150 height 24
type input "DHAZ"
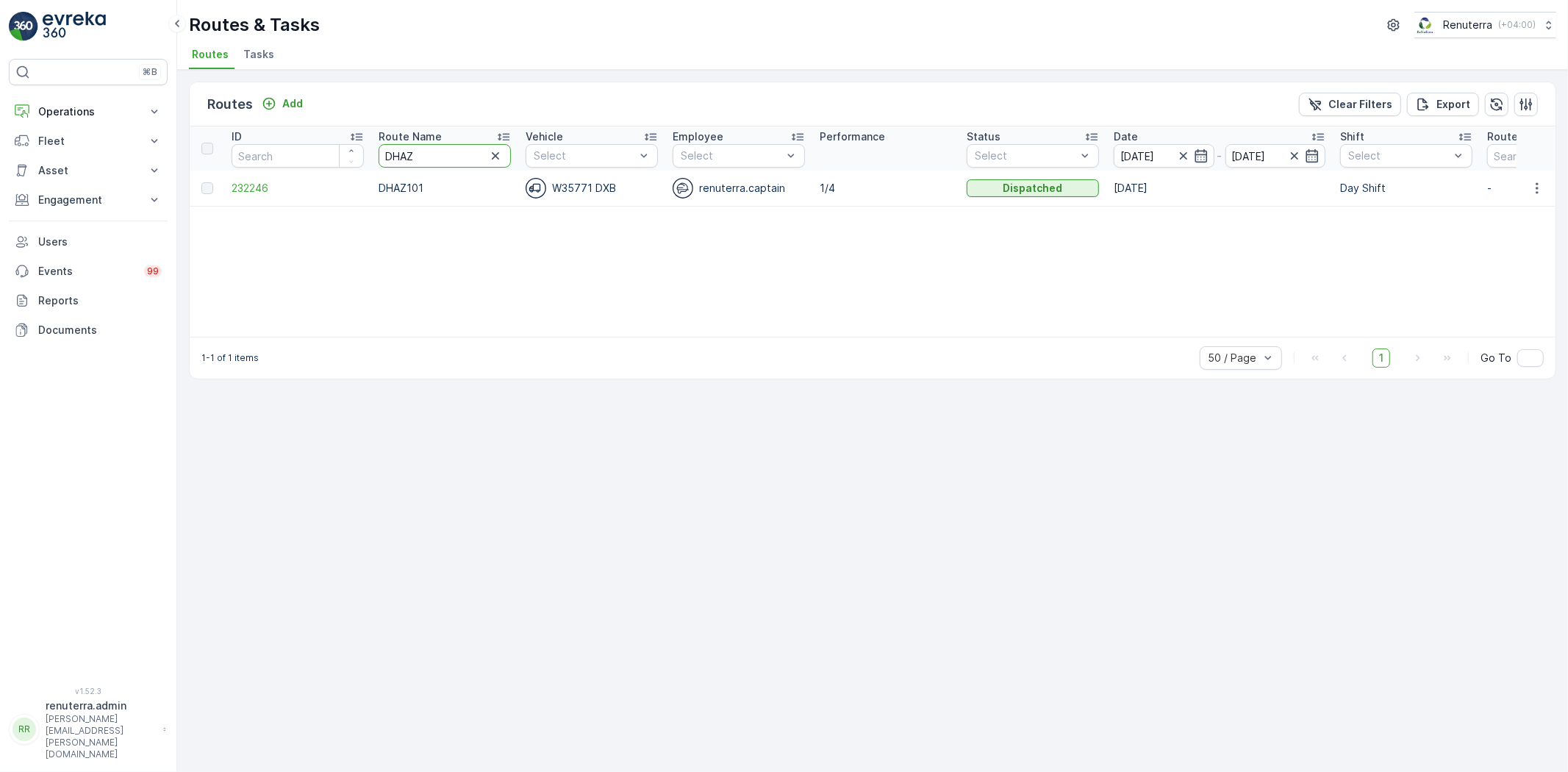
drag, startPoint x: 428, startPoint y: 154, endPoint x: 377, endPoint y: 138, distance: 53.5
click at [377, 138] on th "Route Name DHAZ" at bounding box center [445, 149] width 147 height 44
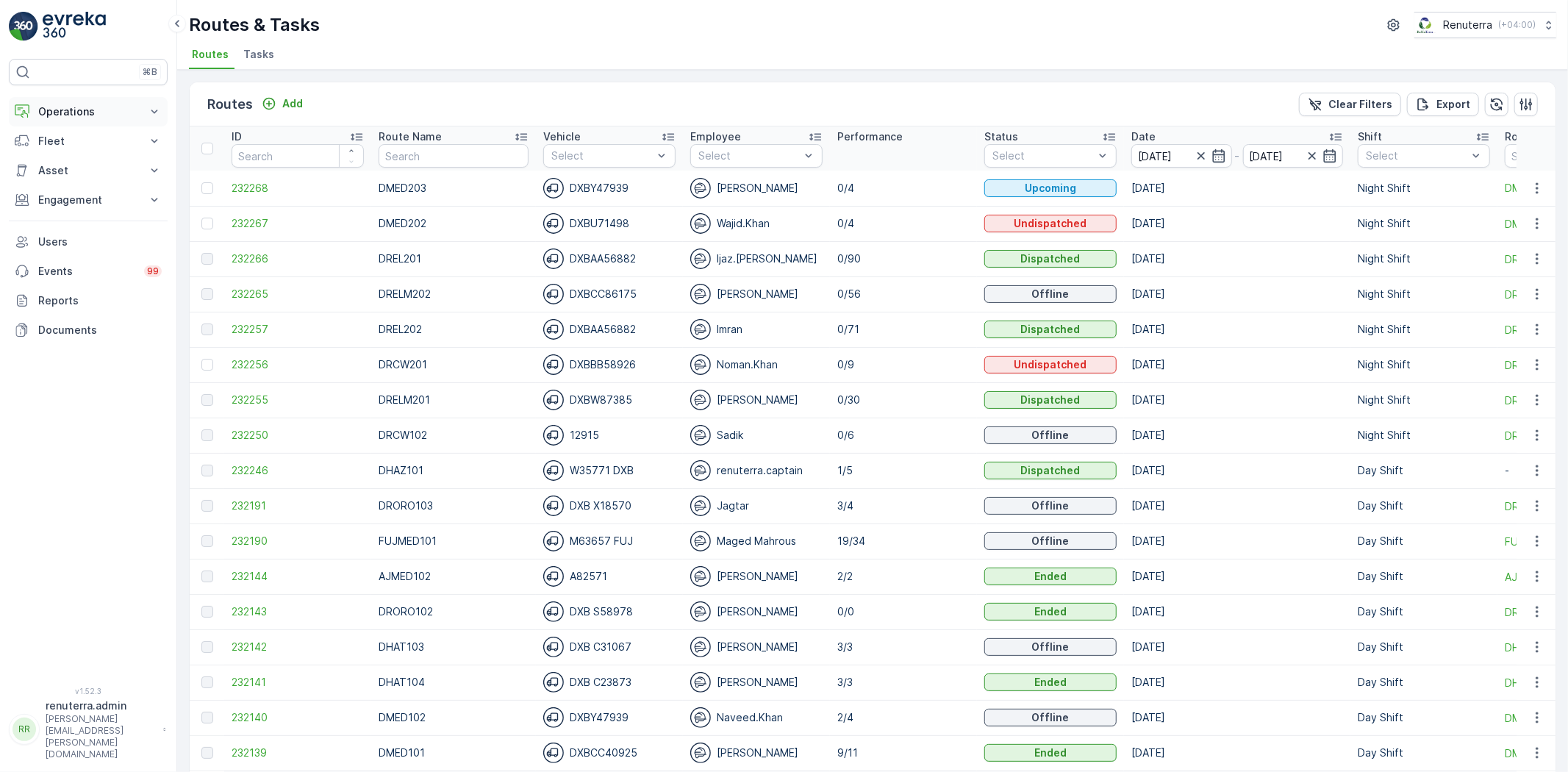
click at [93, 112] on p "Operations" at bounding box center [88, 112] width 100 height 15
drag, startPoint x: 102, startPoint y: 178, endPoint x: 99, endPoint y: 160, distance: 18.2
click at [99, 160] on link "Planning" at bounding box center [100, 157] width 136 height 21
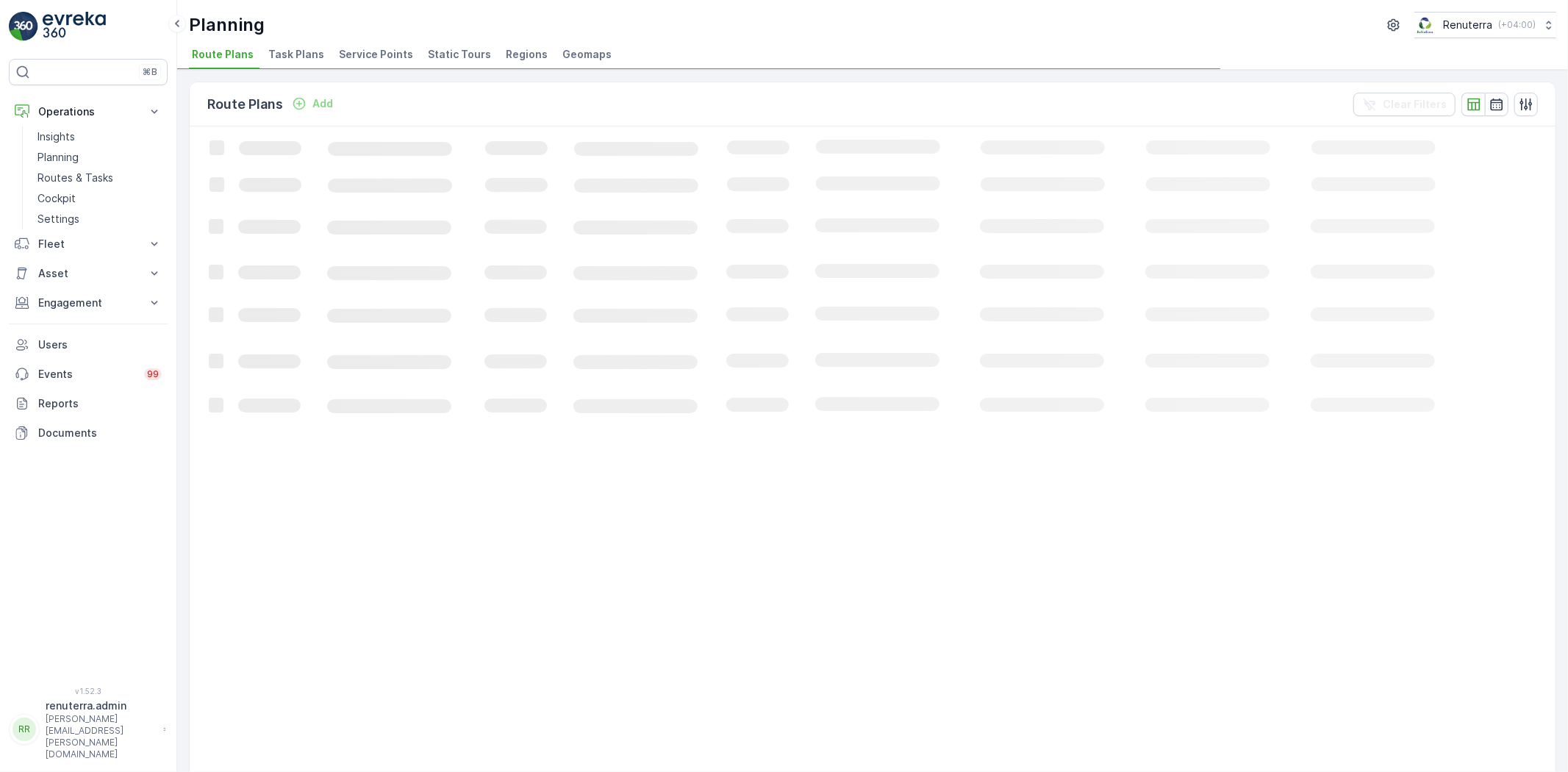
click at [395, 54] on span "Service Points" at bounding box center [376, 55] width 74 height 15
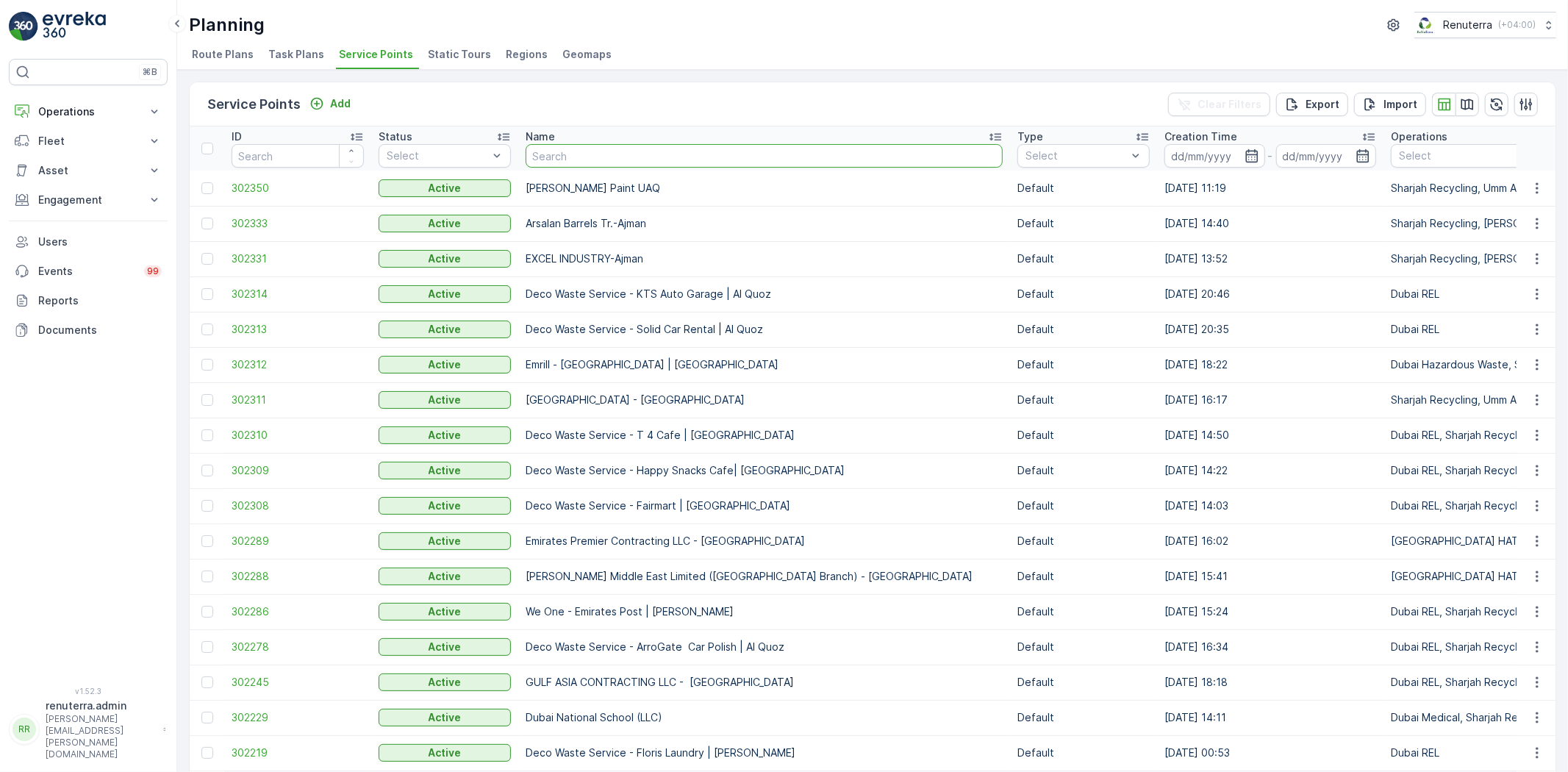
click at [576, 151] on input "text" at bounding box center [764, 156] width 477 height 24
type input "emrill"
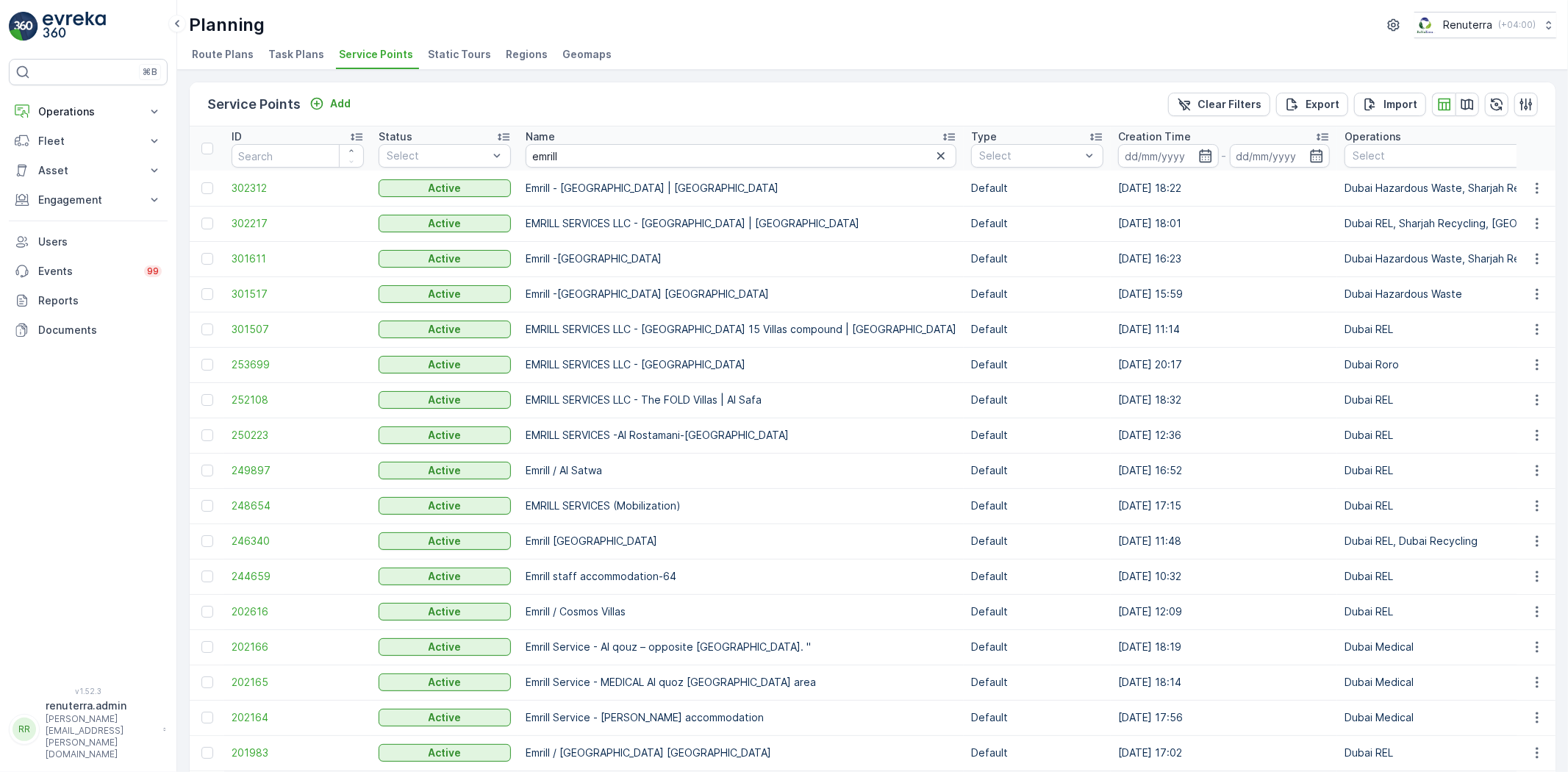
click at [267, 250] on td "301611" at bounding box center [298, 259] width 147 height 36
click at [258, 262] on span "301611" at bounding box center [298, 259] width 133 height 15
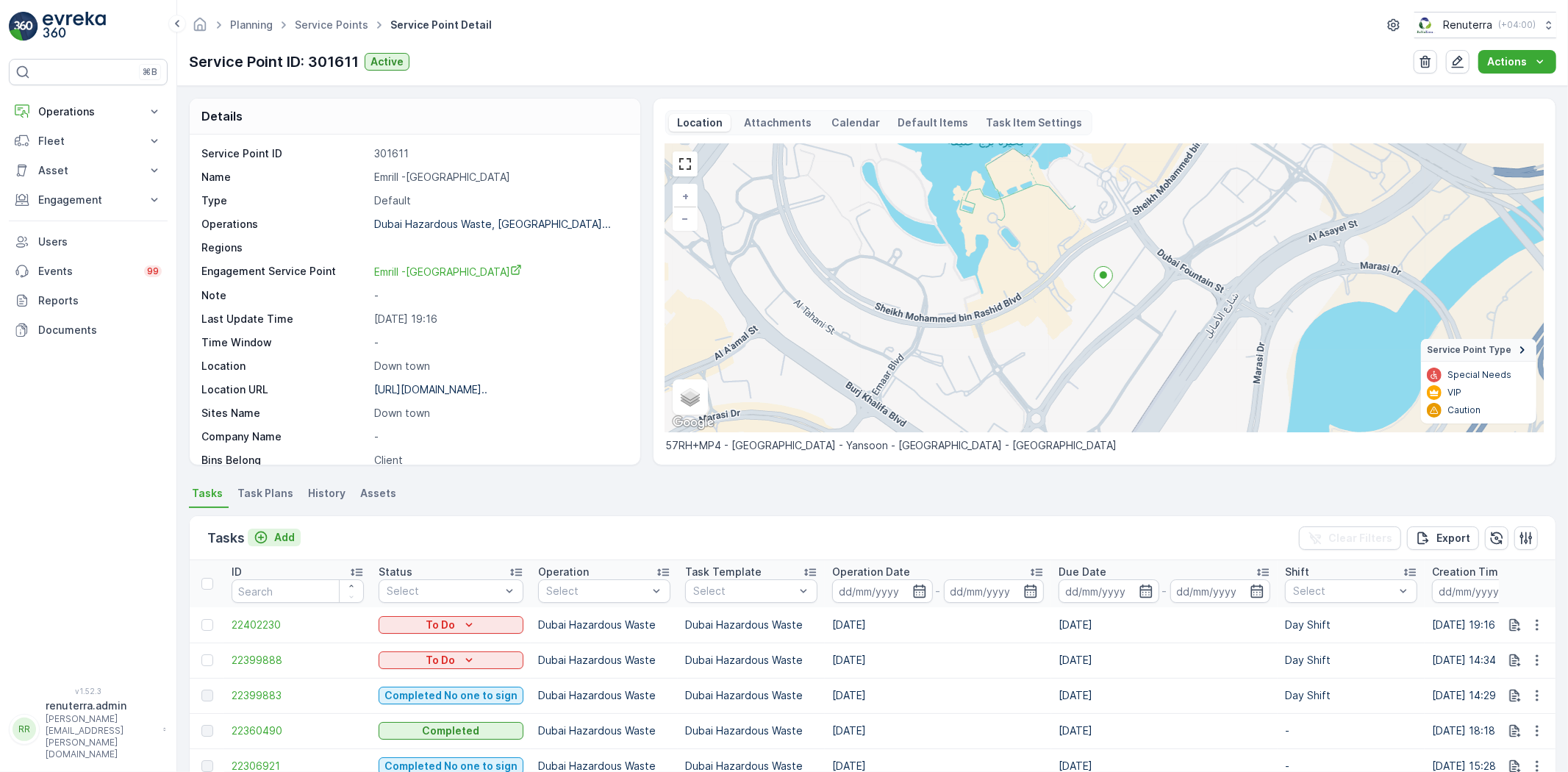
click at [278, 545] on button "Add" at bounding box center [273, 537] width 53 height 18
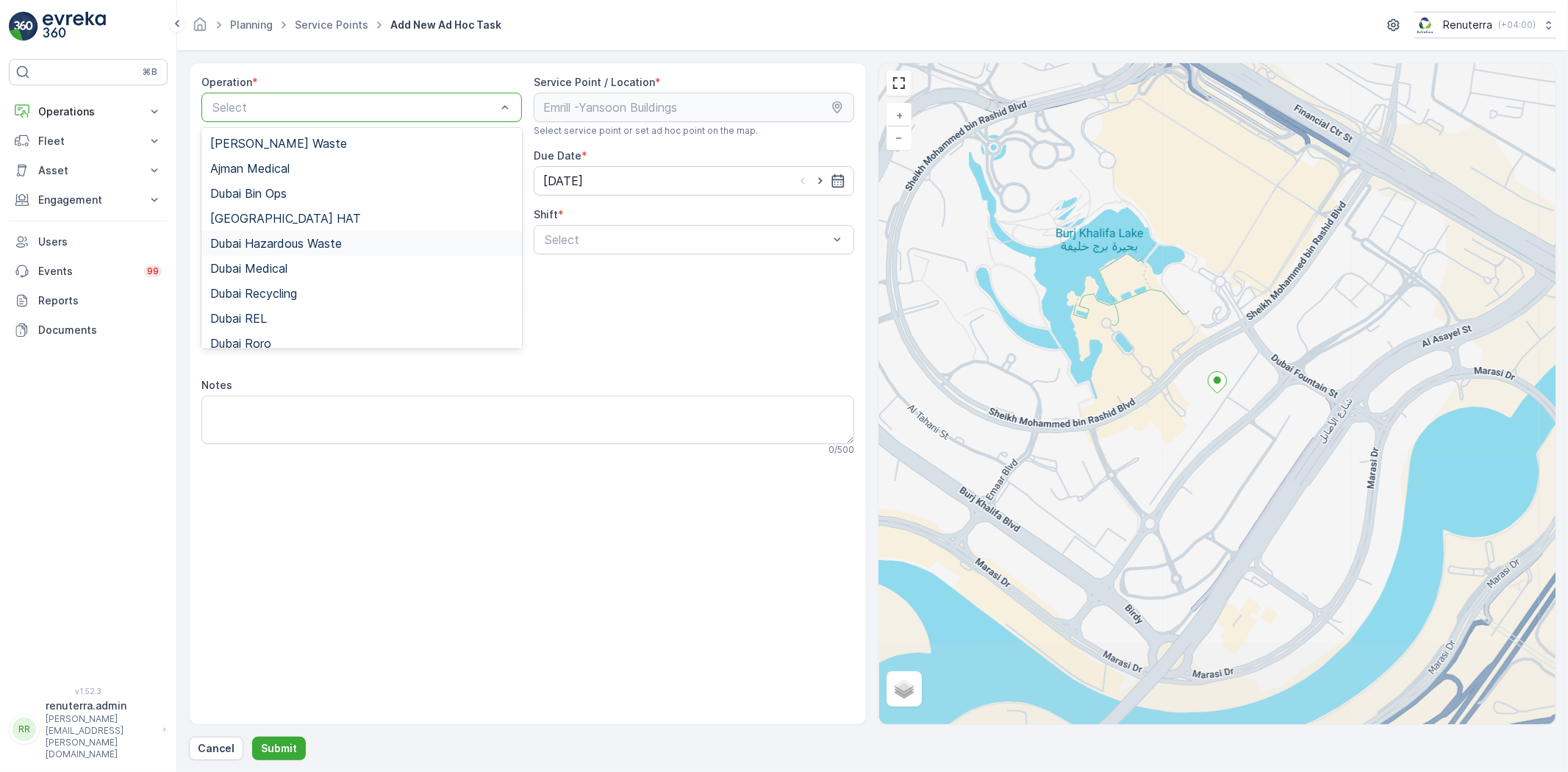
click at [305, 246] on span "Dubai Hazardous Waste" at bounding box center [276, 243] width 132 height 13
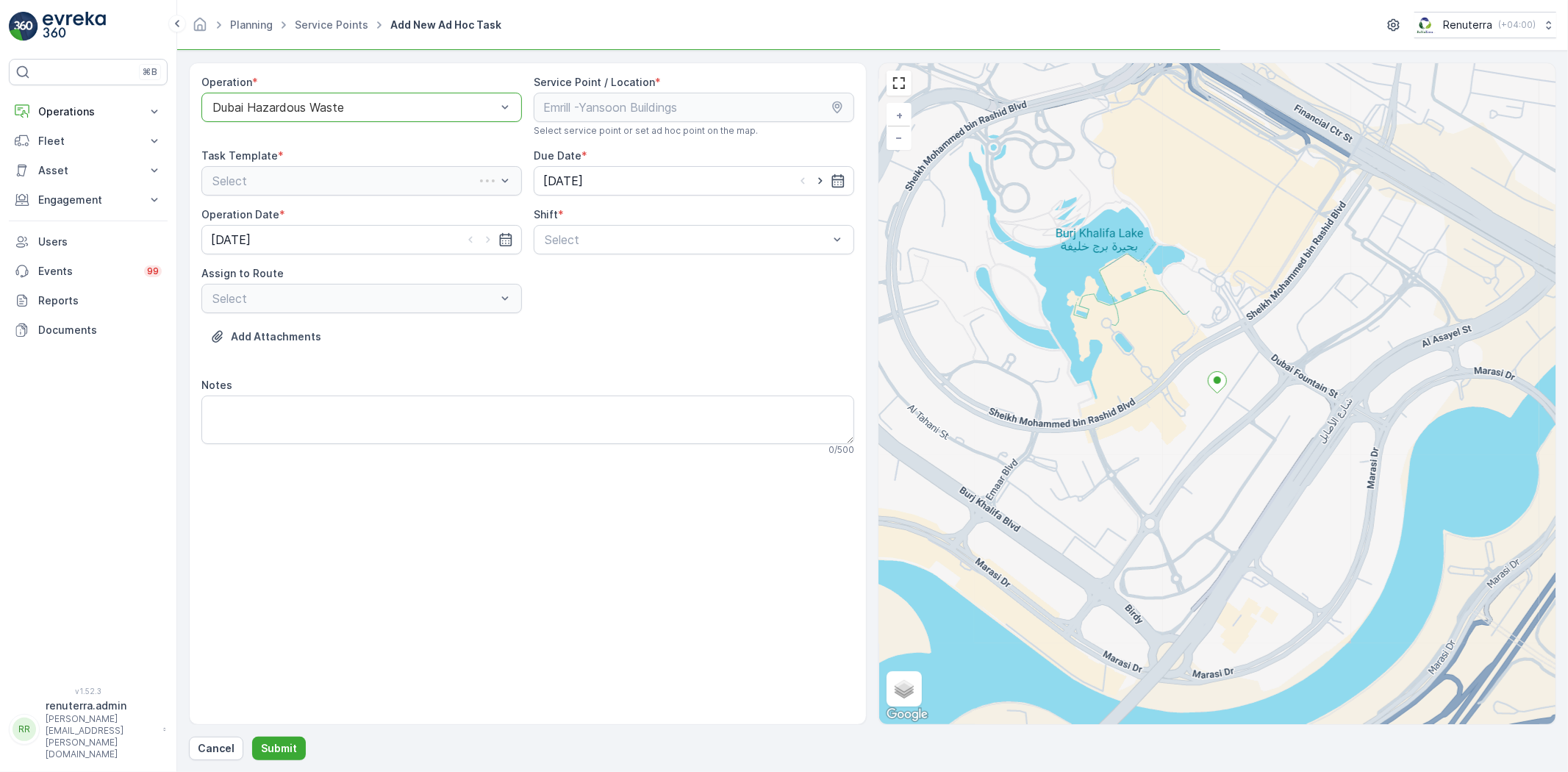
click at [528, 247] on div "Operation * option Dubai Hazardous Waste, selected. Dubai Hazardous Waste Servi…" at bounding box center [528, 271] width 653 height 393
click at [554, 256] on div "Operation * option Dubai Hazardous Waste, selected. Dubai Hazardous Waste Servi…" at bounding box center [528, 271] width 653 height 393
click at [564, 258] on div "Operation * option Dubai Hazardous Waste, selected. Dubai Hazardous Waste Servi…" at bounding box center [528, 271] width 653 height 393
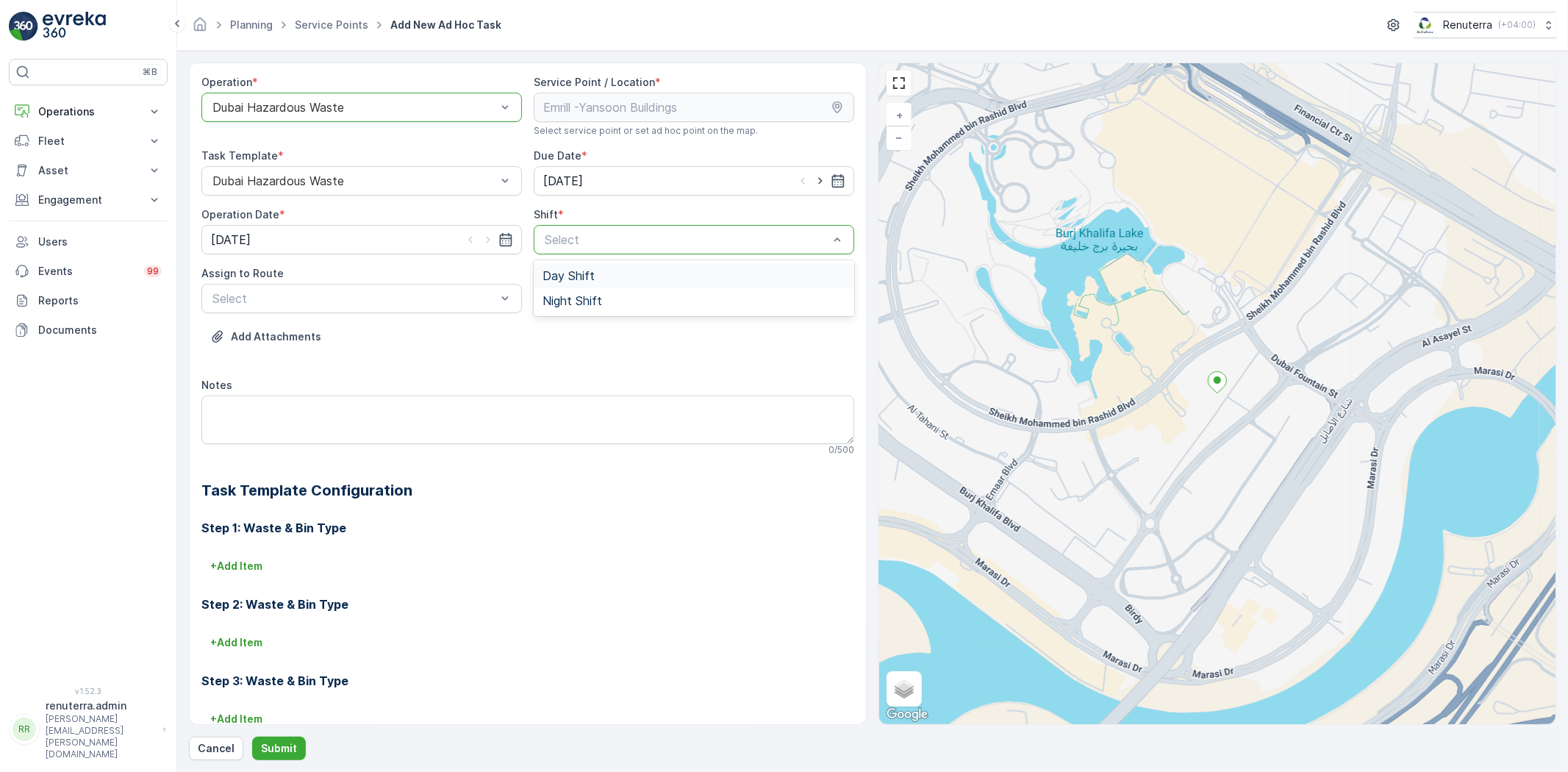
click at [559, 270] on span "Day Shift" at bounding box center [568, 276] width 52 height 13
click at [418, 319] on div "DHAZ101 (Dispatched) - W35771 DXB" at bounding box center [362, 335] width 321 height 31
click at [379, 339] on div "DHAZ101 (Dispatched) - W35771 DXB" at bounding box center [362, 335] width 321 height 25
click at [289, 750] on p "Submit" at bounding box center [279, 748] width 36 height 15
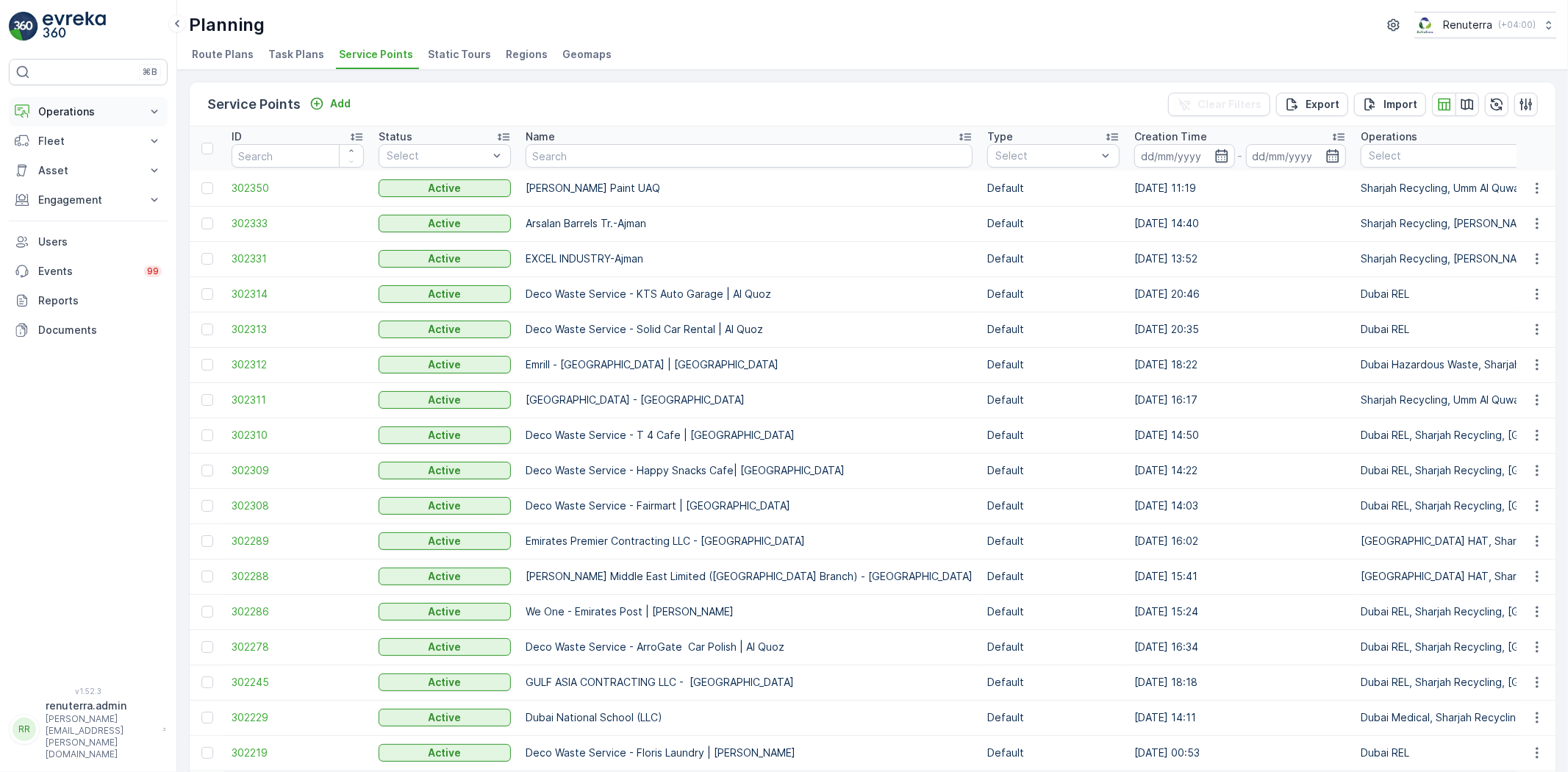
click at [96, 116] on p "Operations" at bounding box center [88, 112] width 100 height 15
